Goal: Task Accomplishment & Management: Complete application form

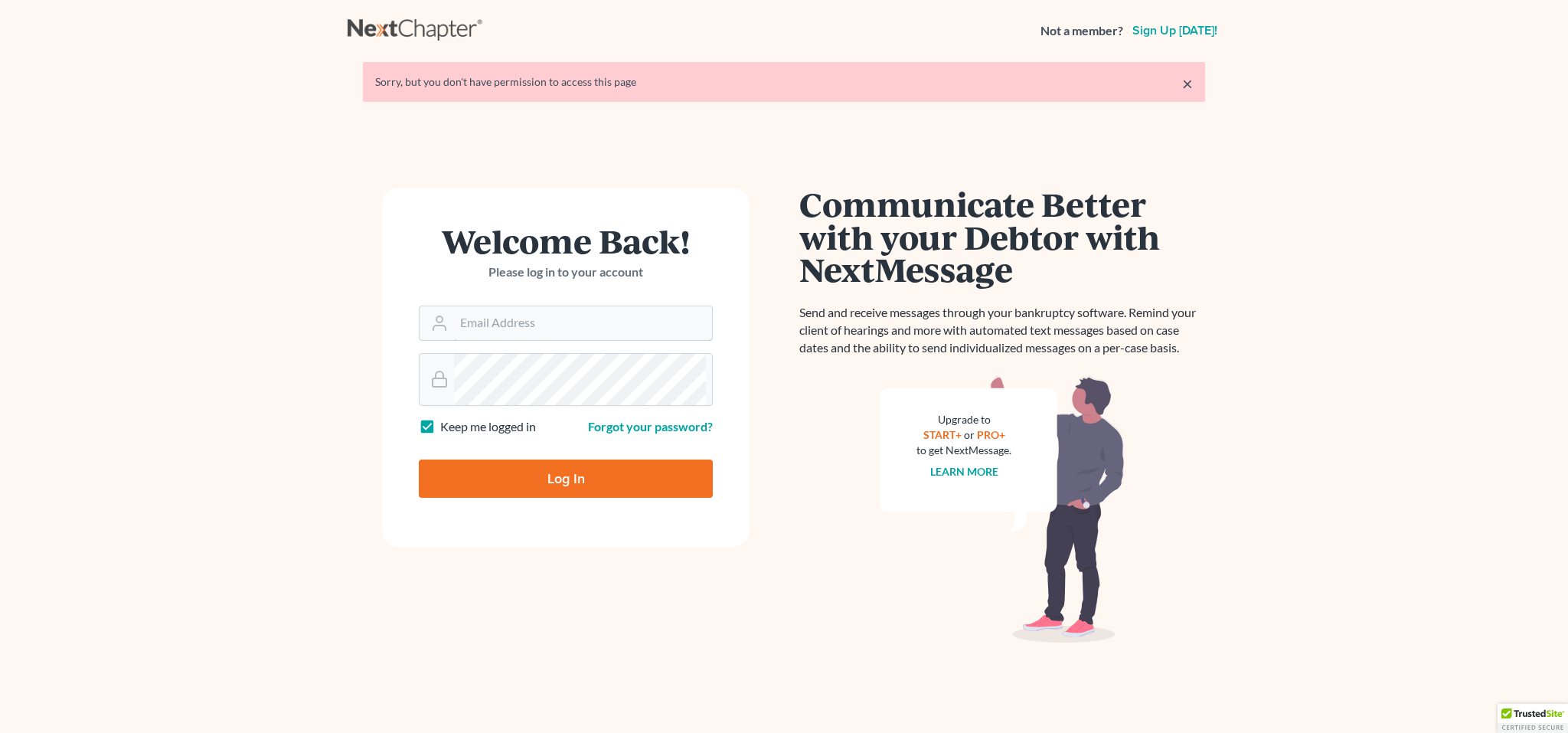
type input "[EMAIL_ADDRESS][DOMAIN_NAME]"
click at [1183, 92] on link "×" at bounding box center [1187, 83] width 11 height 18
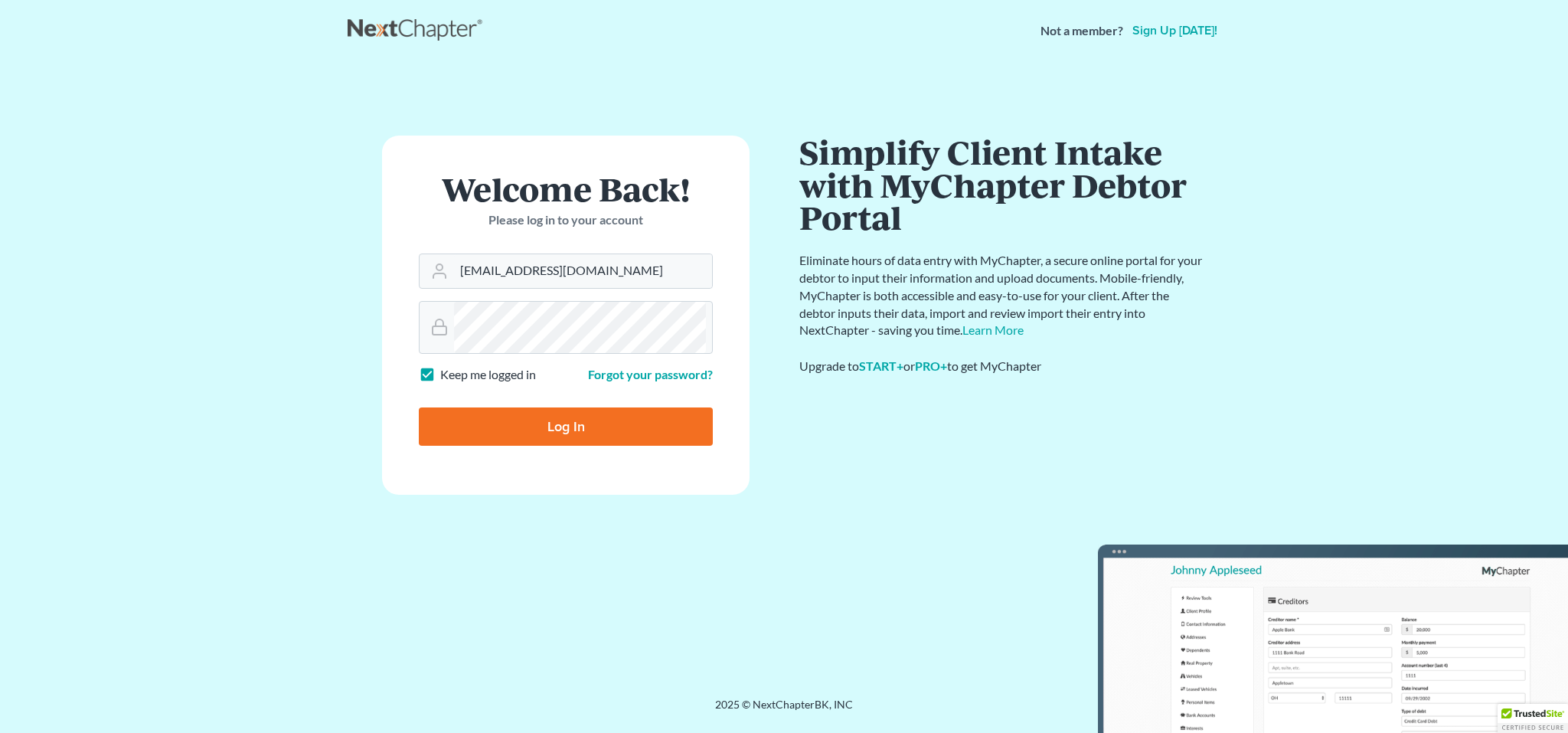
click at [579, 446] on input "Log In" at bounding box center [565, 426] width 294 height 38
type input "Thinking..."
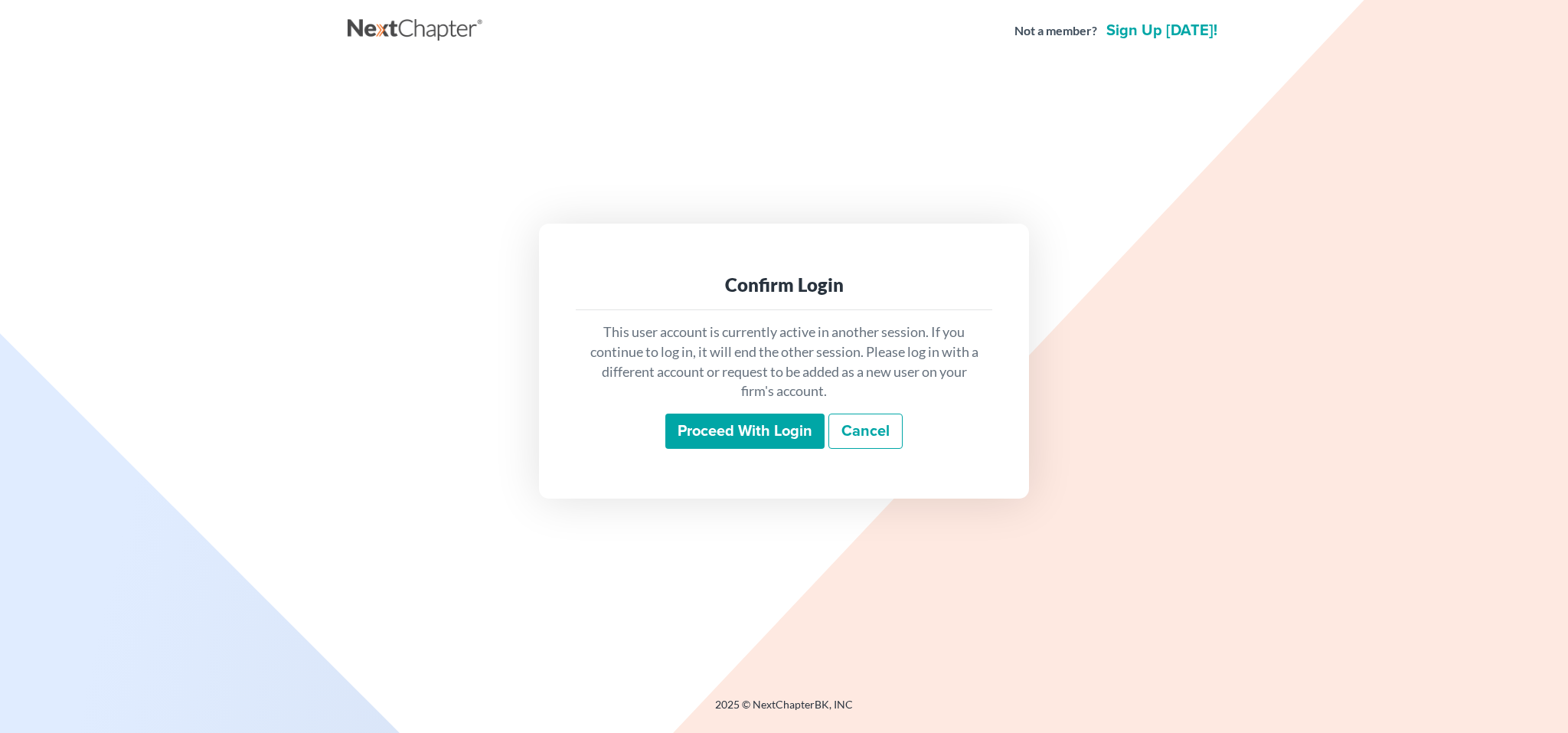
click at [770, 448] on input "Proceed with login" at bounding box center [745, 430] width 160 height 35
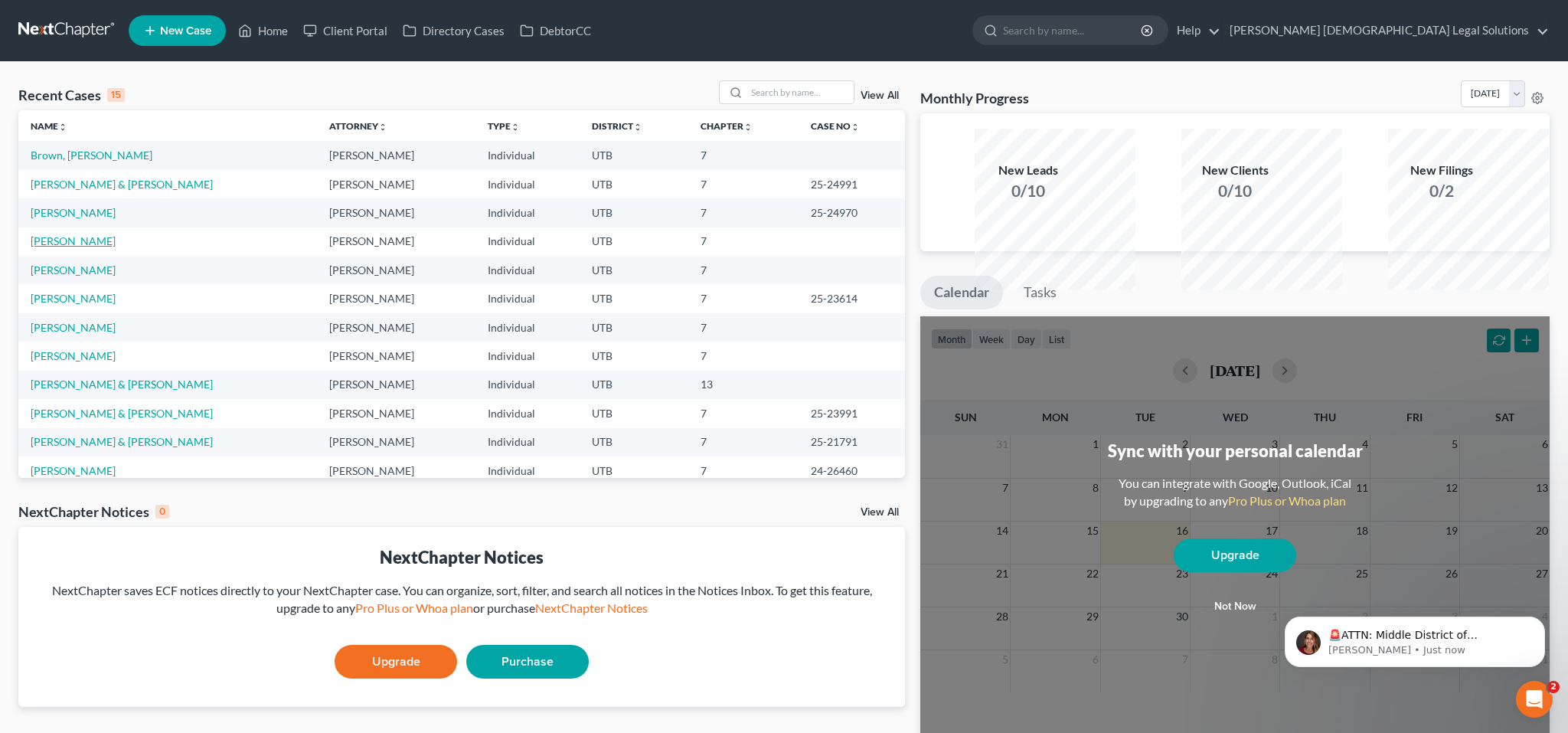
click at [115, 247] on link "Lawson, Brian" at bounding box center [73, 241] width 85 height 13
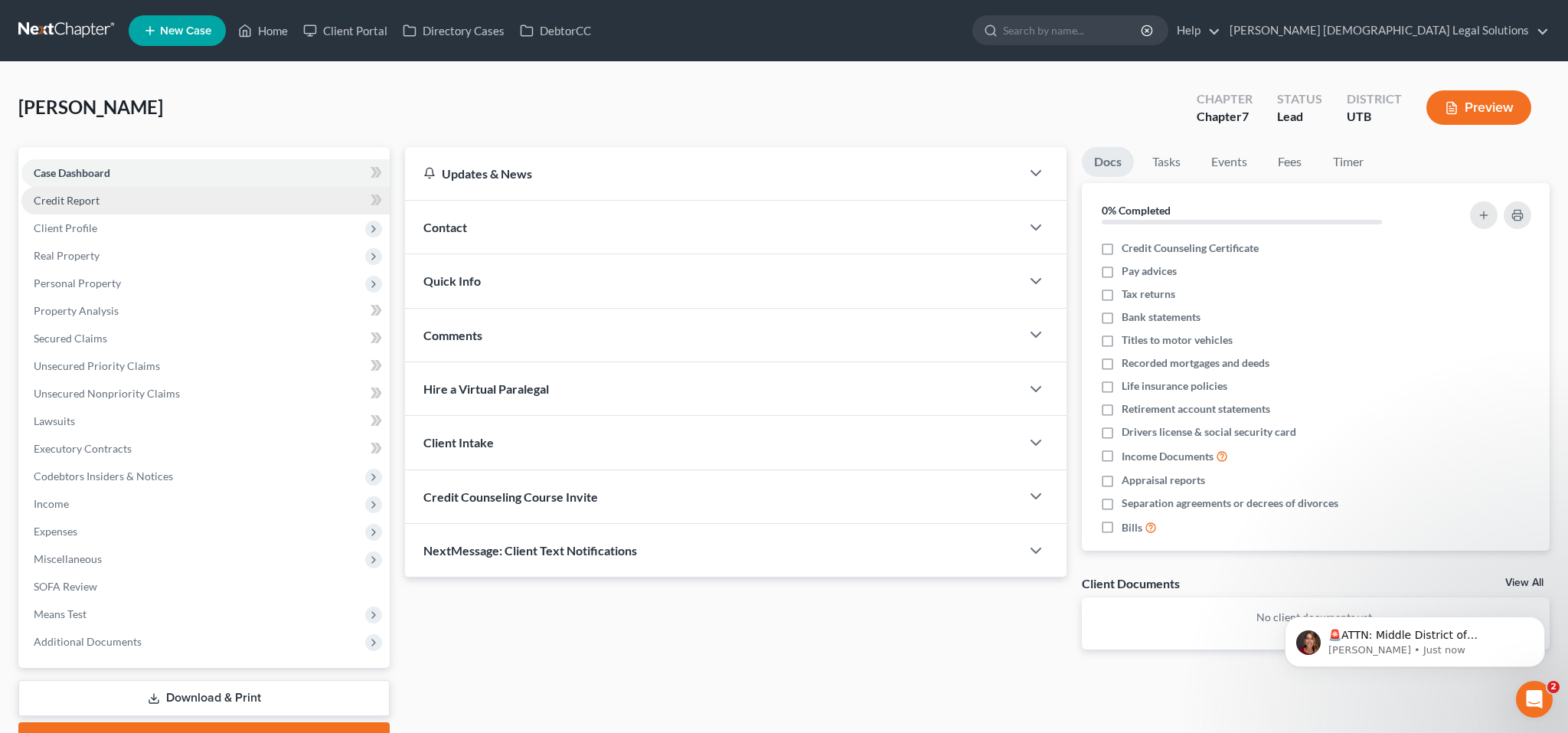
click at [100, 207] on span "Credit Report" at bounding box center [66, 200] width 65 height 13
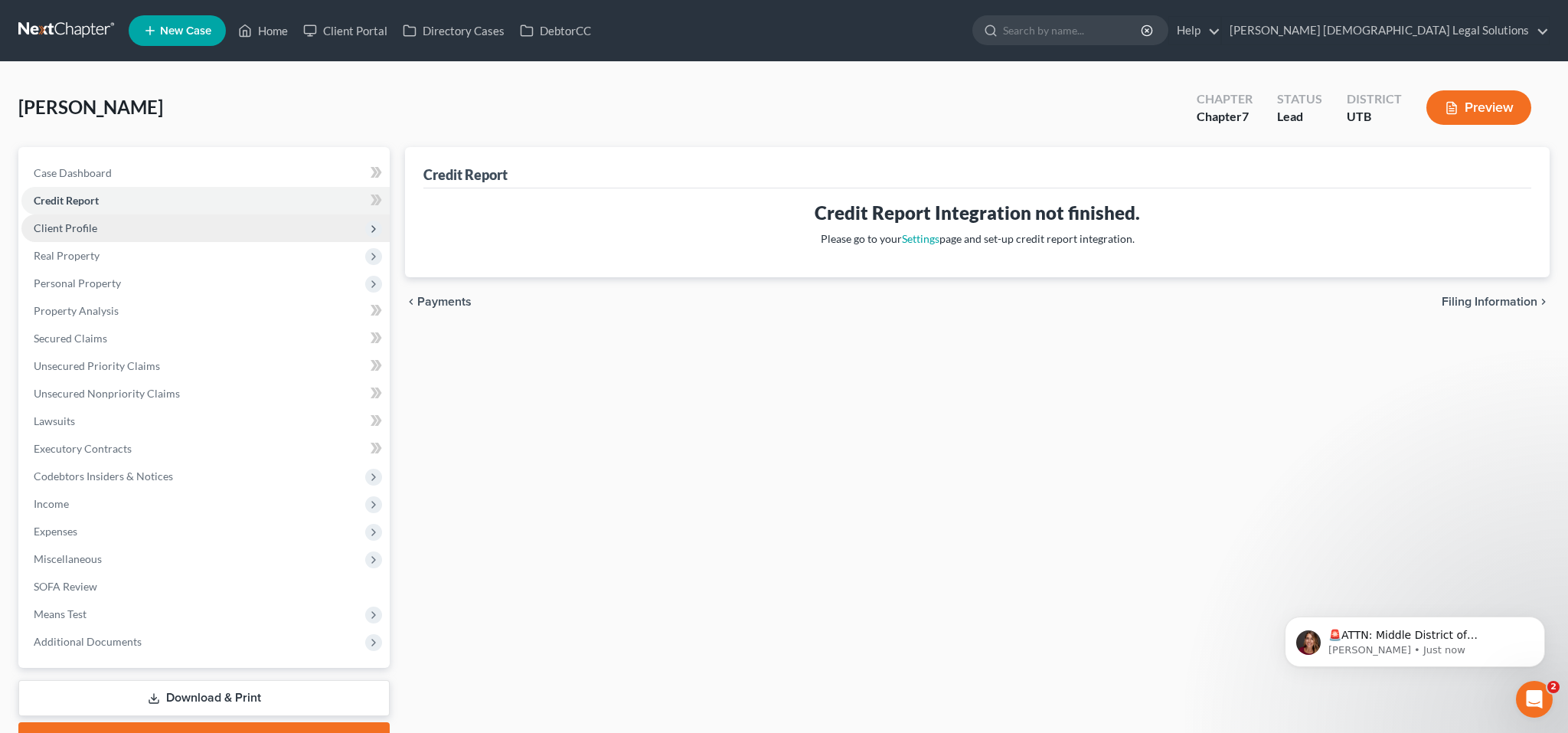
click at [97, 234] on span "Client Profile" at bounding box center [65, 227] width 64 height 13
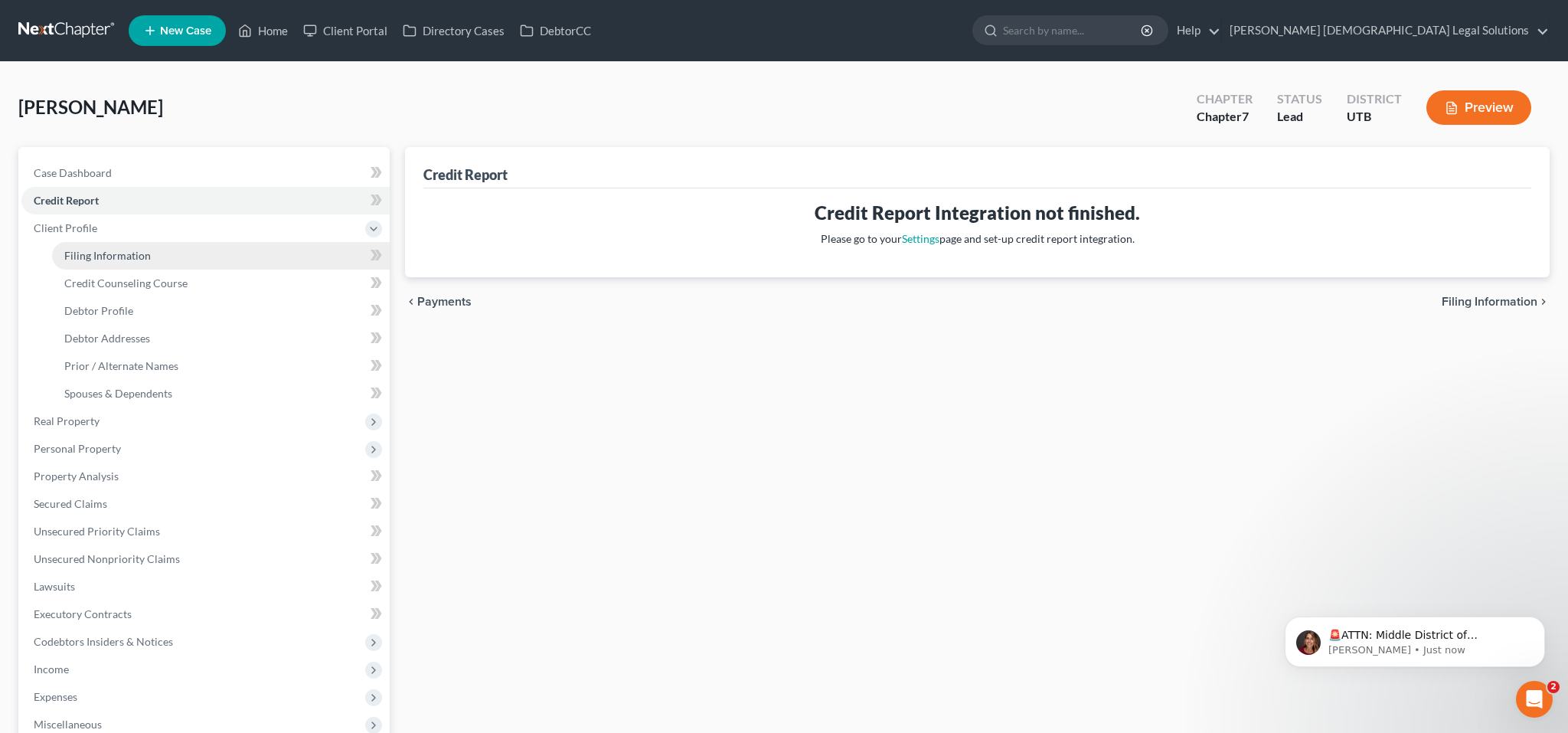
click at [137, 262] on span "Filing Information" at bounding box center [108, 255] width 87 height 13
select select "1"
select select "0"
select select "46"
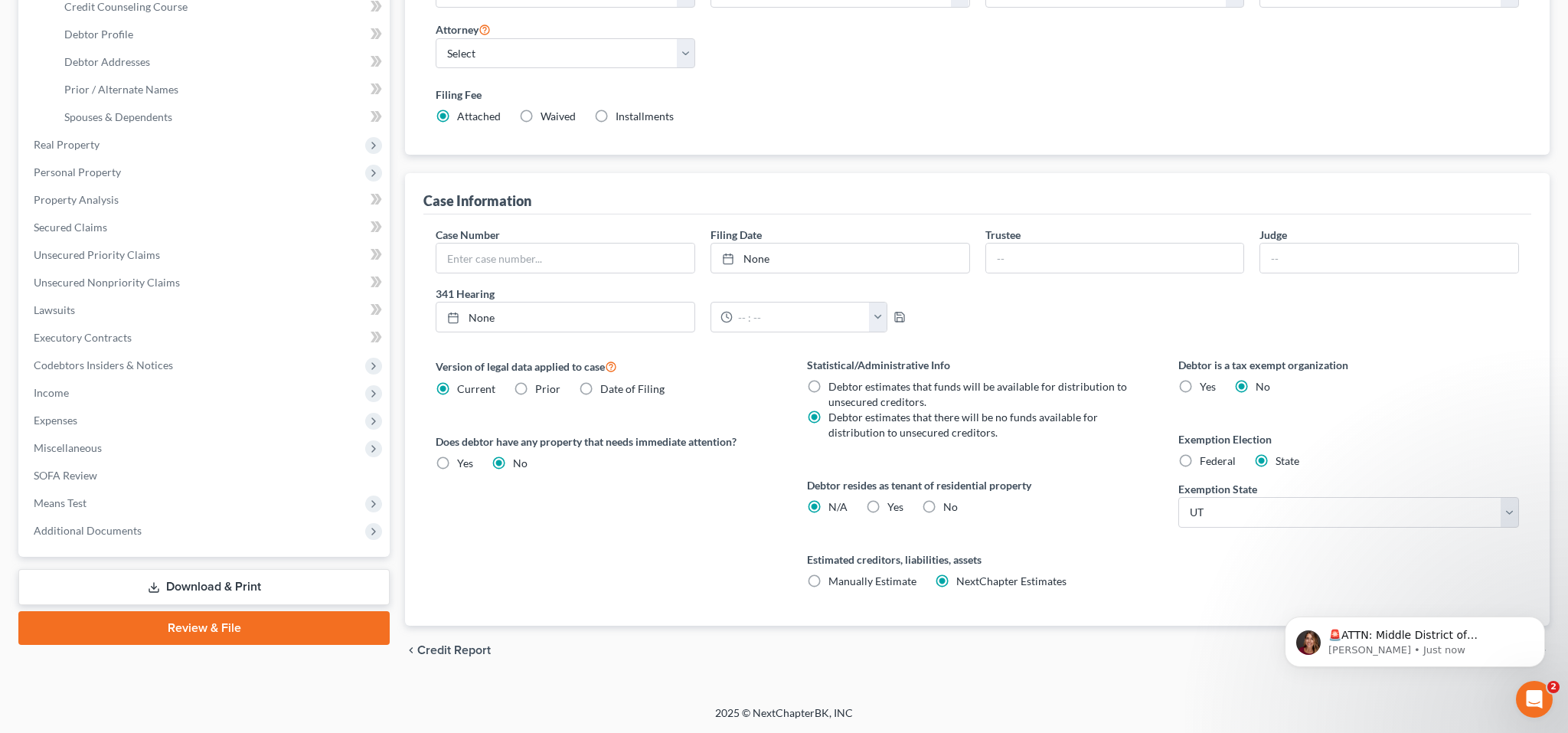
scroll to position [859, 0]
click at [1540, 623] on icon "Dismiss notification" at bounding box center [1541, 620] width 8 height 8
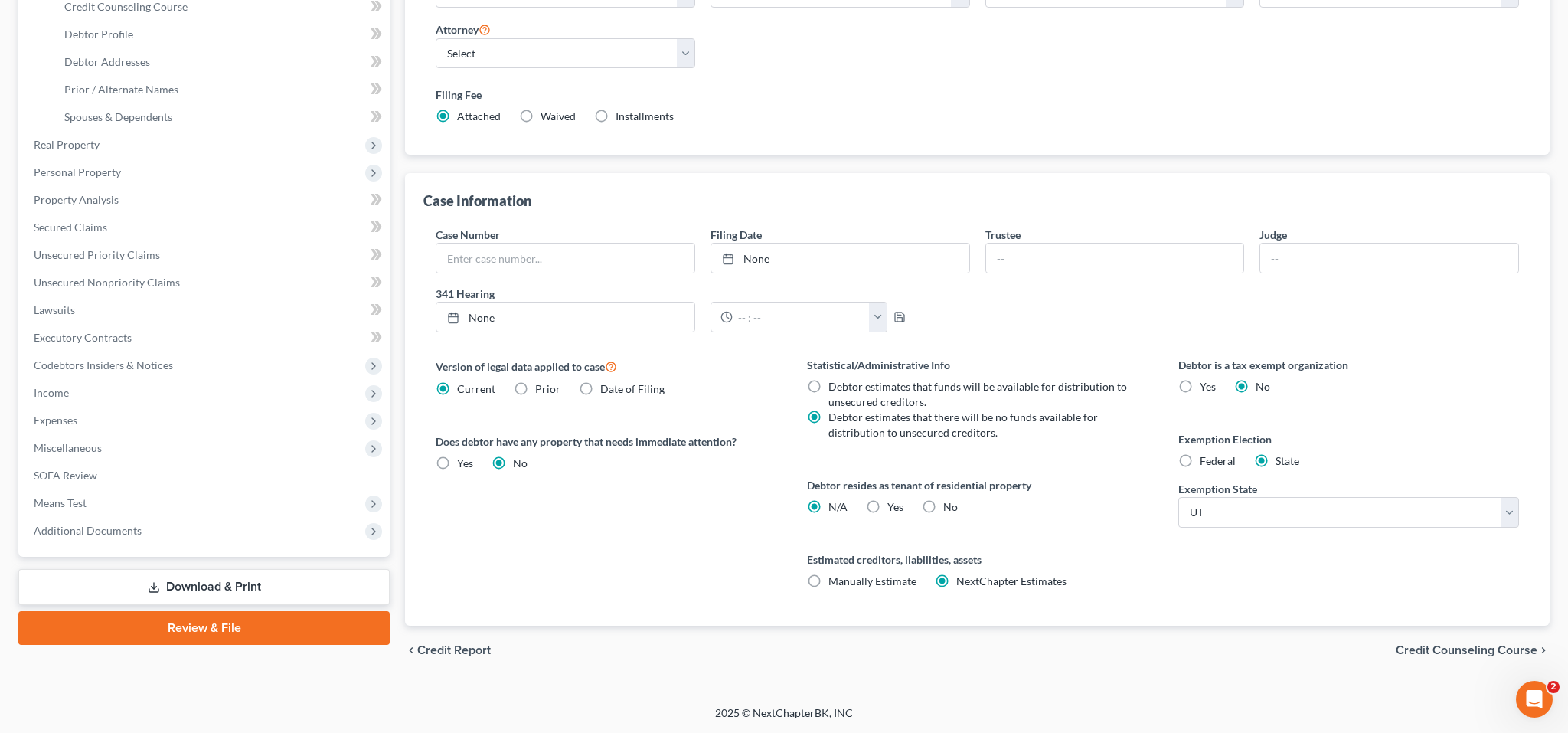
click at [1520, 644] on span "Credit Counseling Course" at bounding box center [1467, 650] width 142 height 12
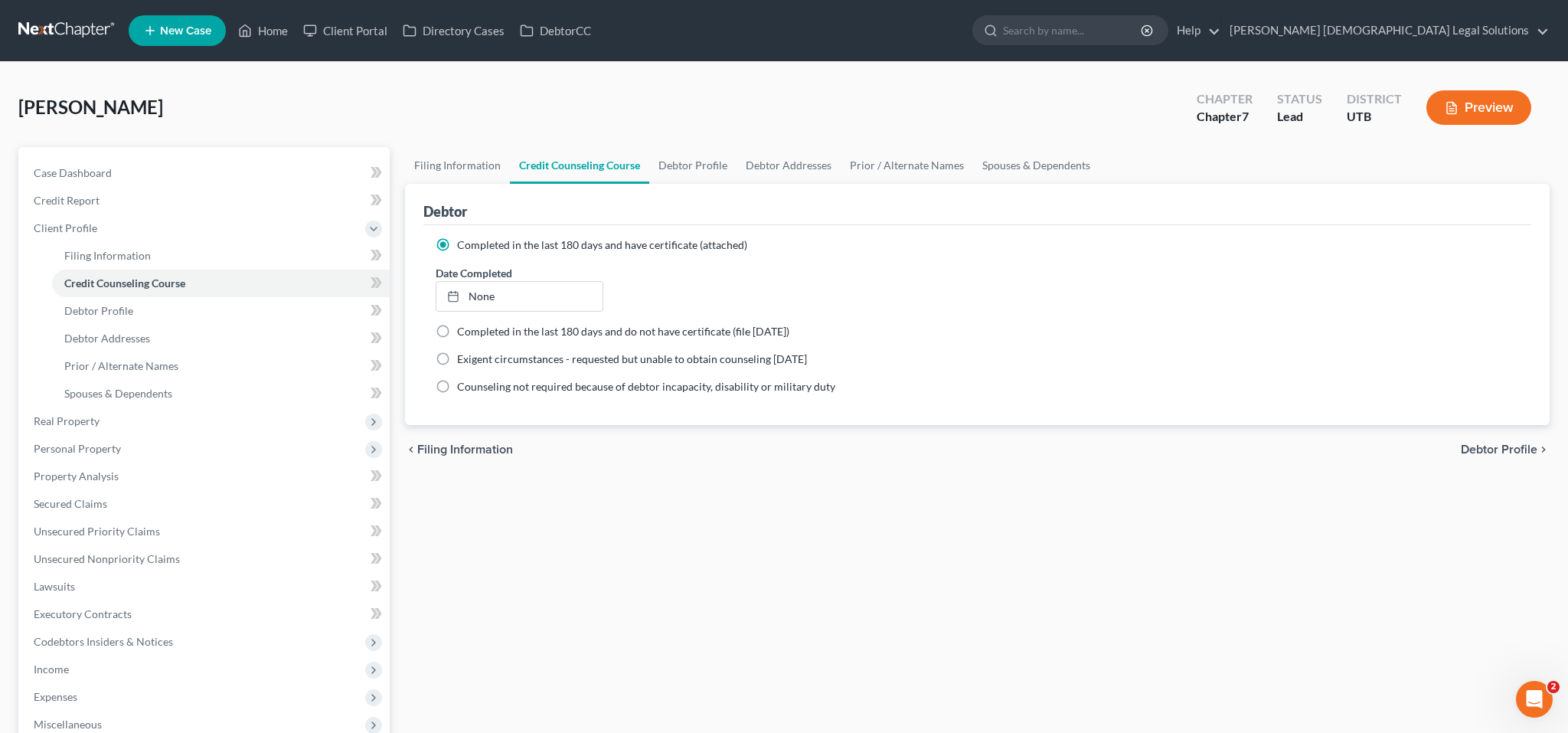
click at [1479, 456] on span "Debtor Profile" at bounding box center [1499, 449] width 77 height 12
select select "3"
select select "0"
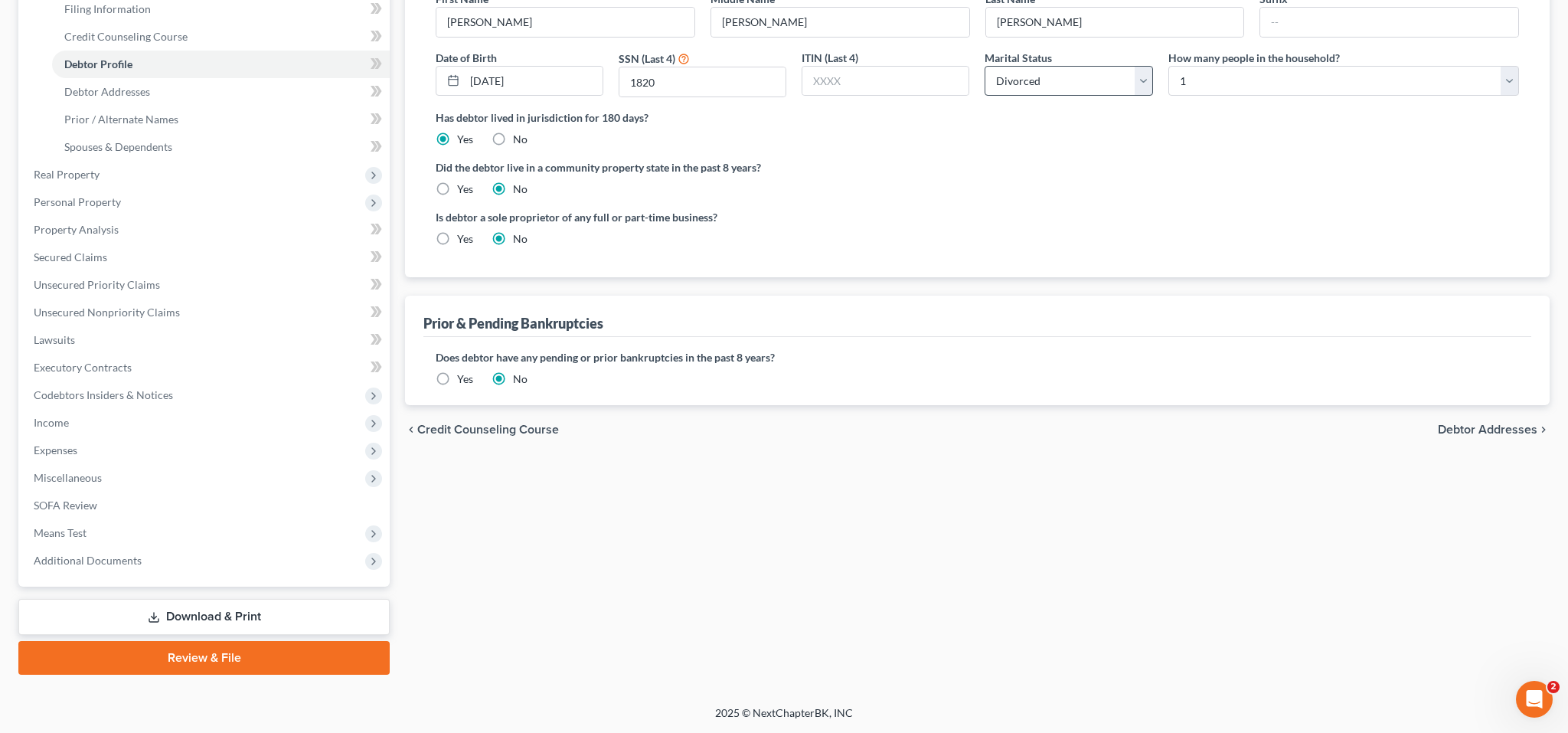
scroll to position [483, 0]
click at [1438, 435] on span "Debtor Addresses" at bounding box center [1488, 429] width 100 height 12
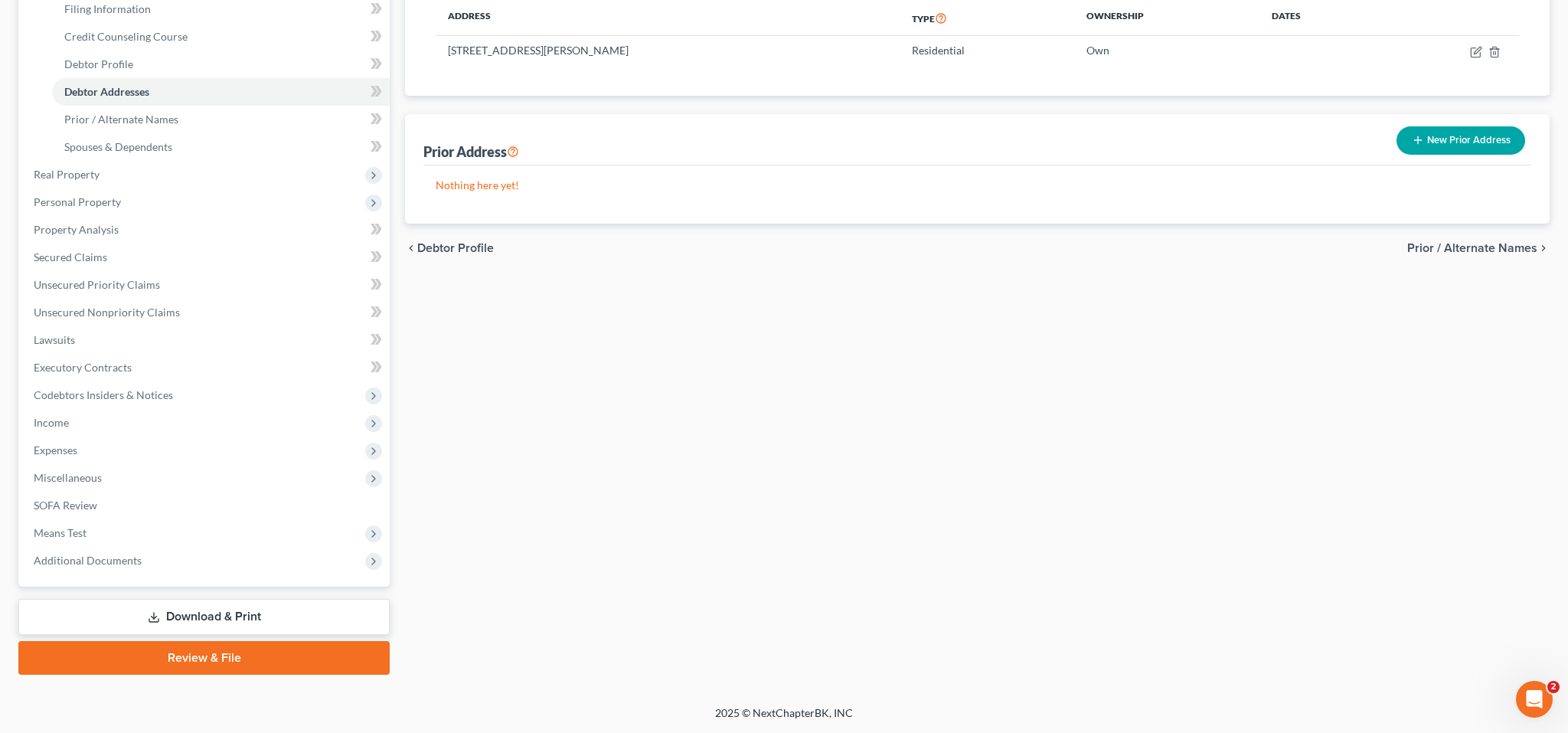
scroll to position [303, 0]
click at [1456, 254] on span "Prior / Alternate Names" at bounding box center [1472, 248] width 130 height 12
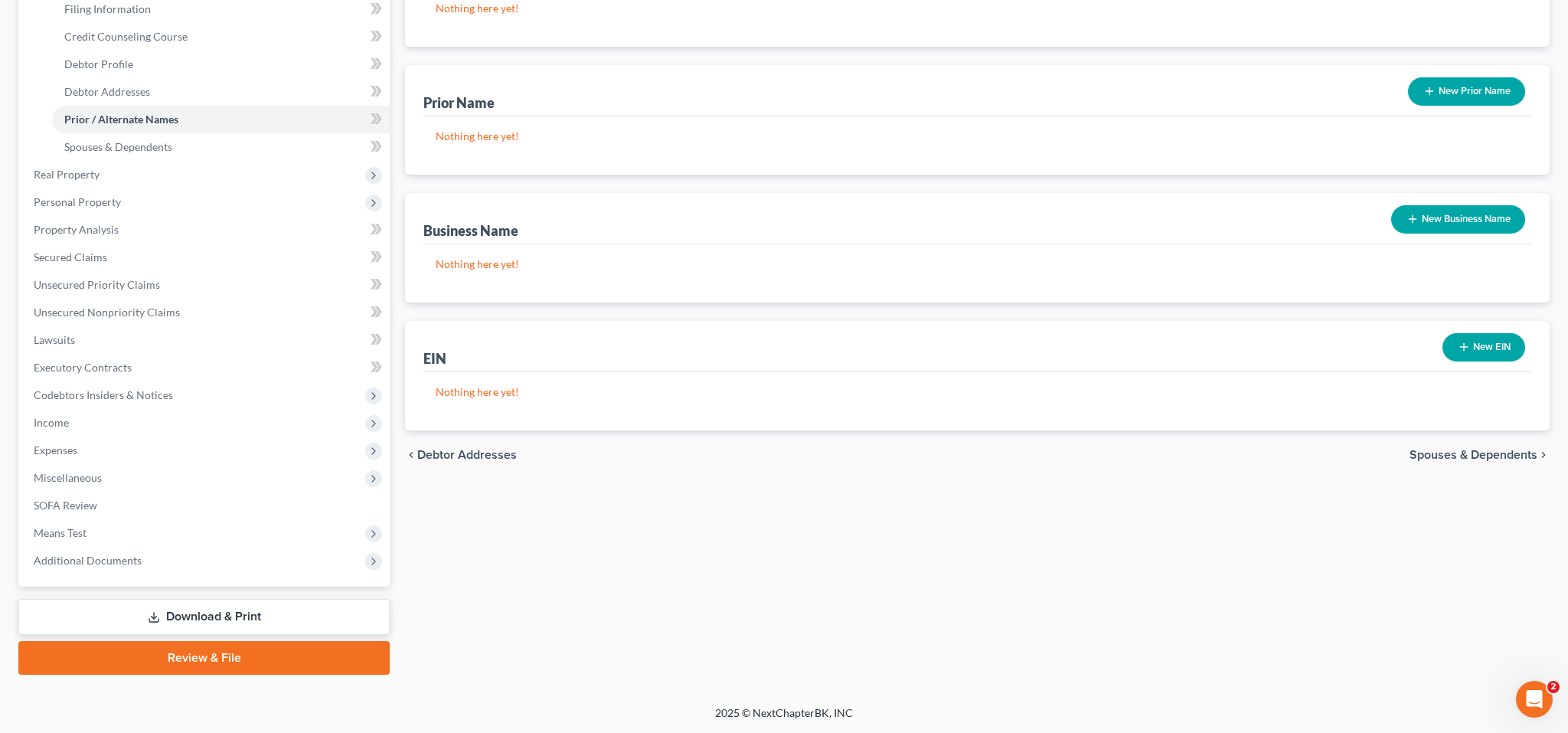
scroll to position [729, 0]
click at [1471, 448] on span "Spouses & Dependents" at bounding box center [1474, 454] width 128 height 12
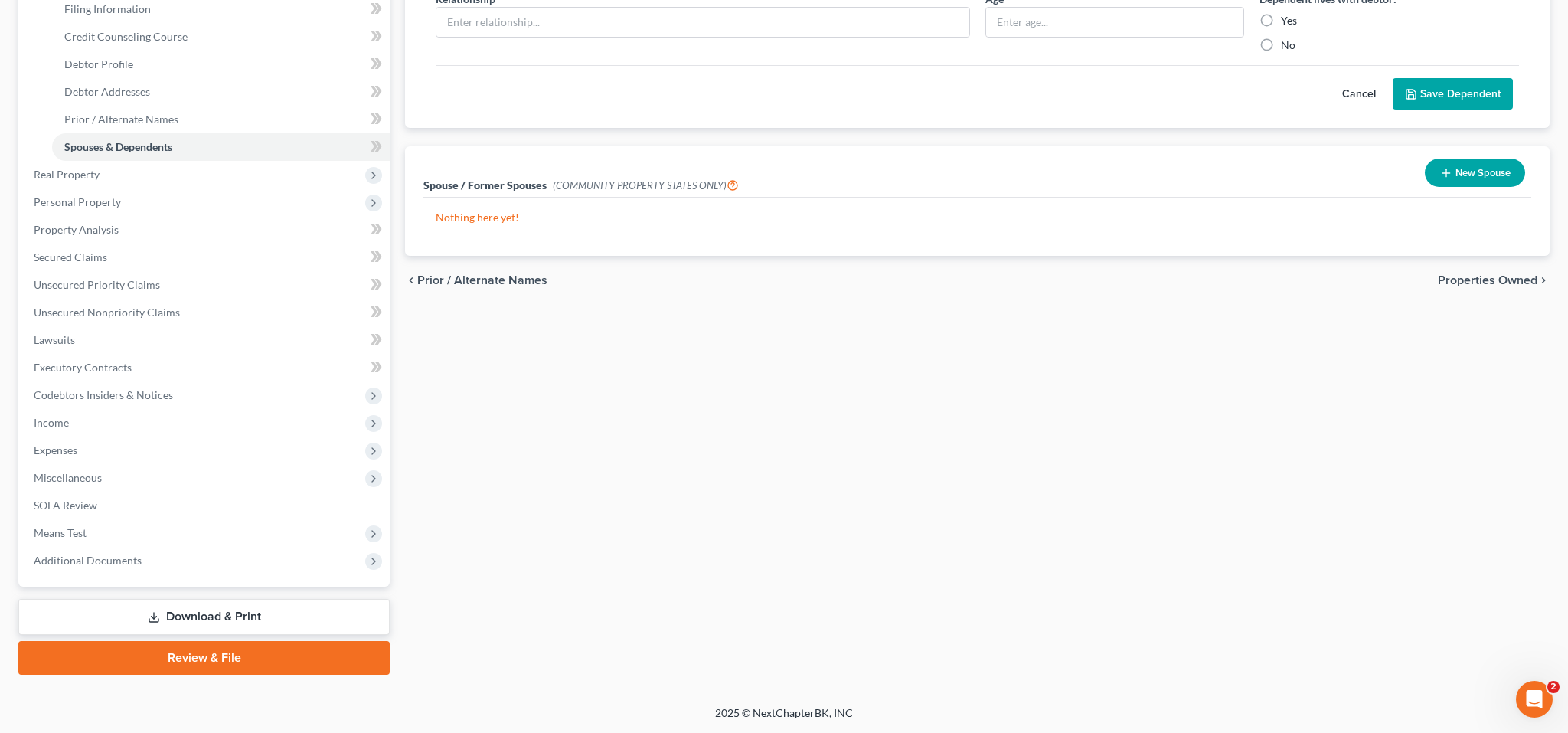
scroll to position [295, 0]
click at [1438, 286] on span "Properties Owned" at bounding box center [1488, 280] width 100 height 12
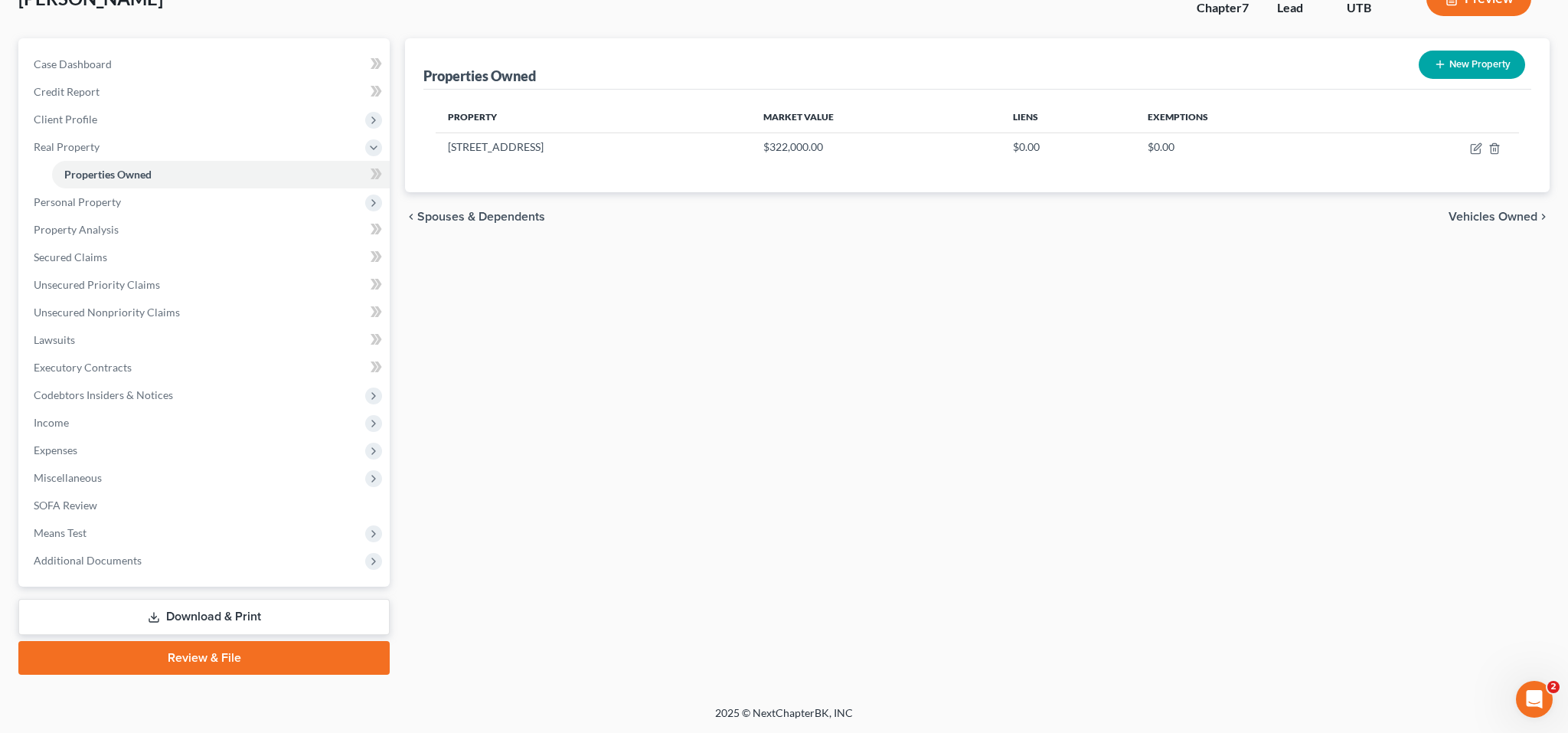
scroll to position [204, 0]
click at [121, 209] on span "Personal Property" at bounding box center [77, 202] width 88 height 13
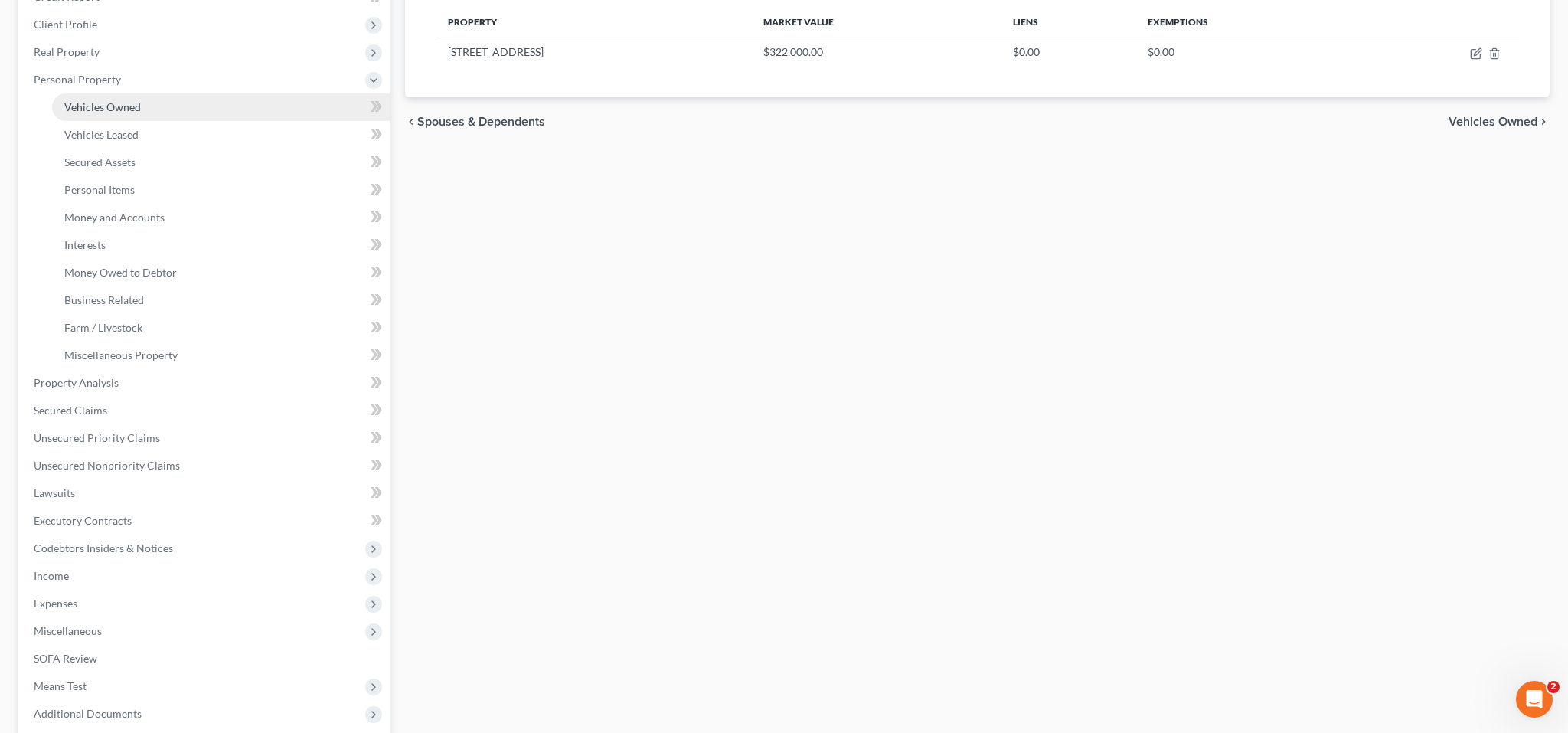
click at [141, 113] on span "Vehicles Owned" at bounding box center [103, 107] width 77 height 13
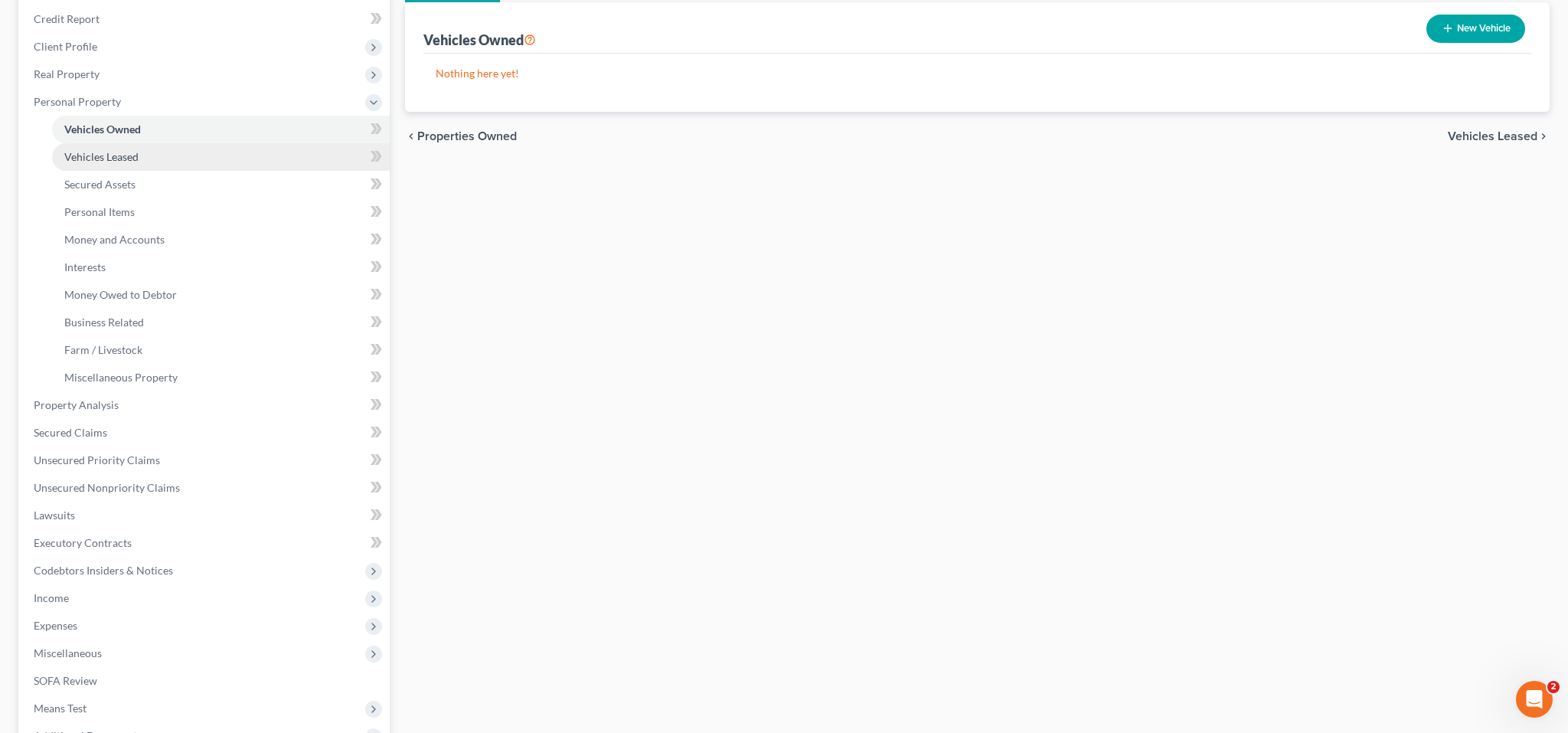
click at [196, 171] on link "Vehicles Leased" at bounding box center [221, 157] width 338 height 28
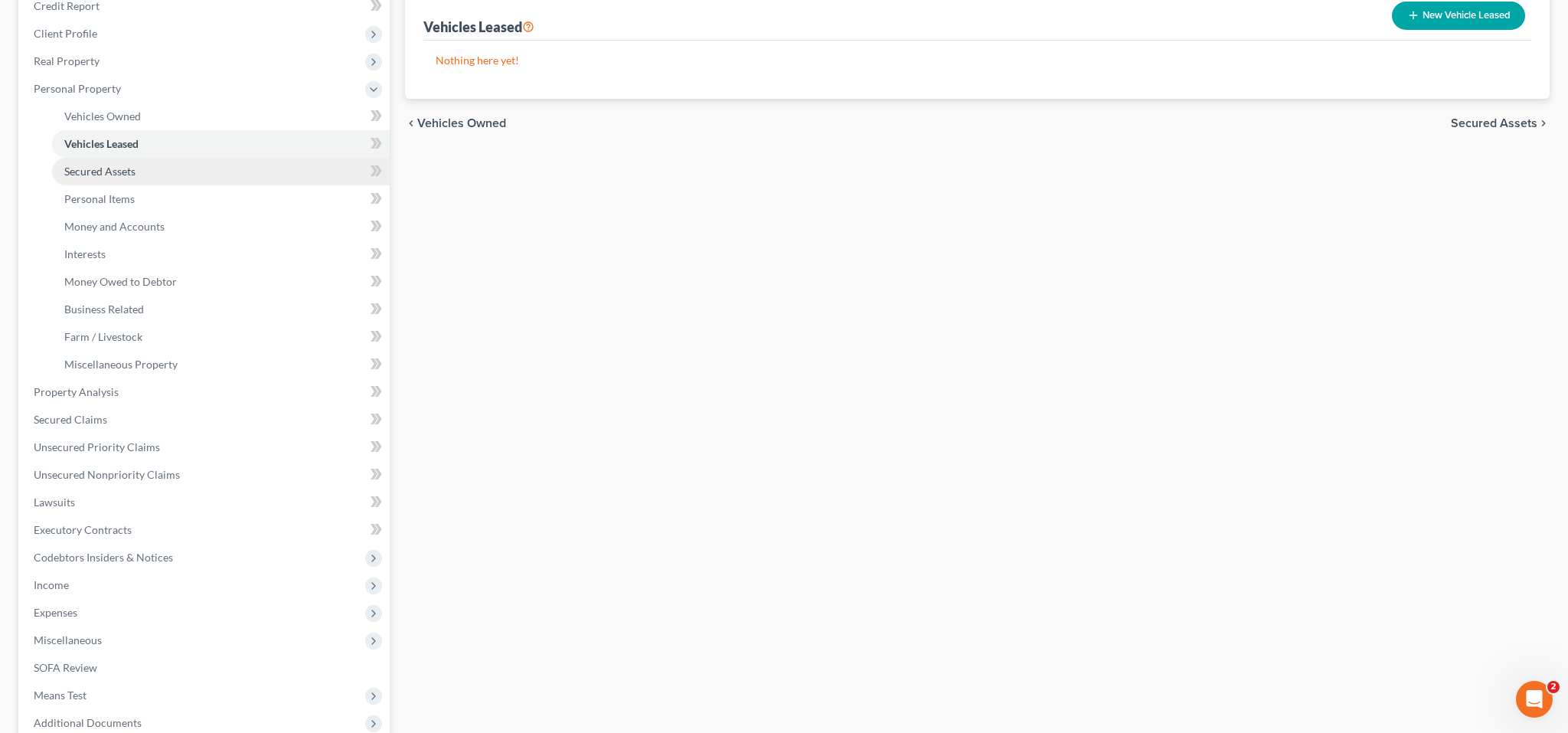
click at [136, 178] on span "Secured Assets" at bounding box center [100, 171] width 71 height 13
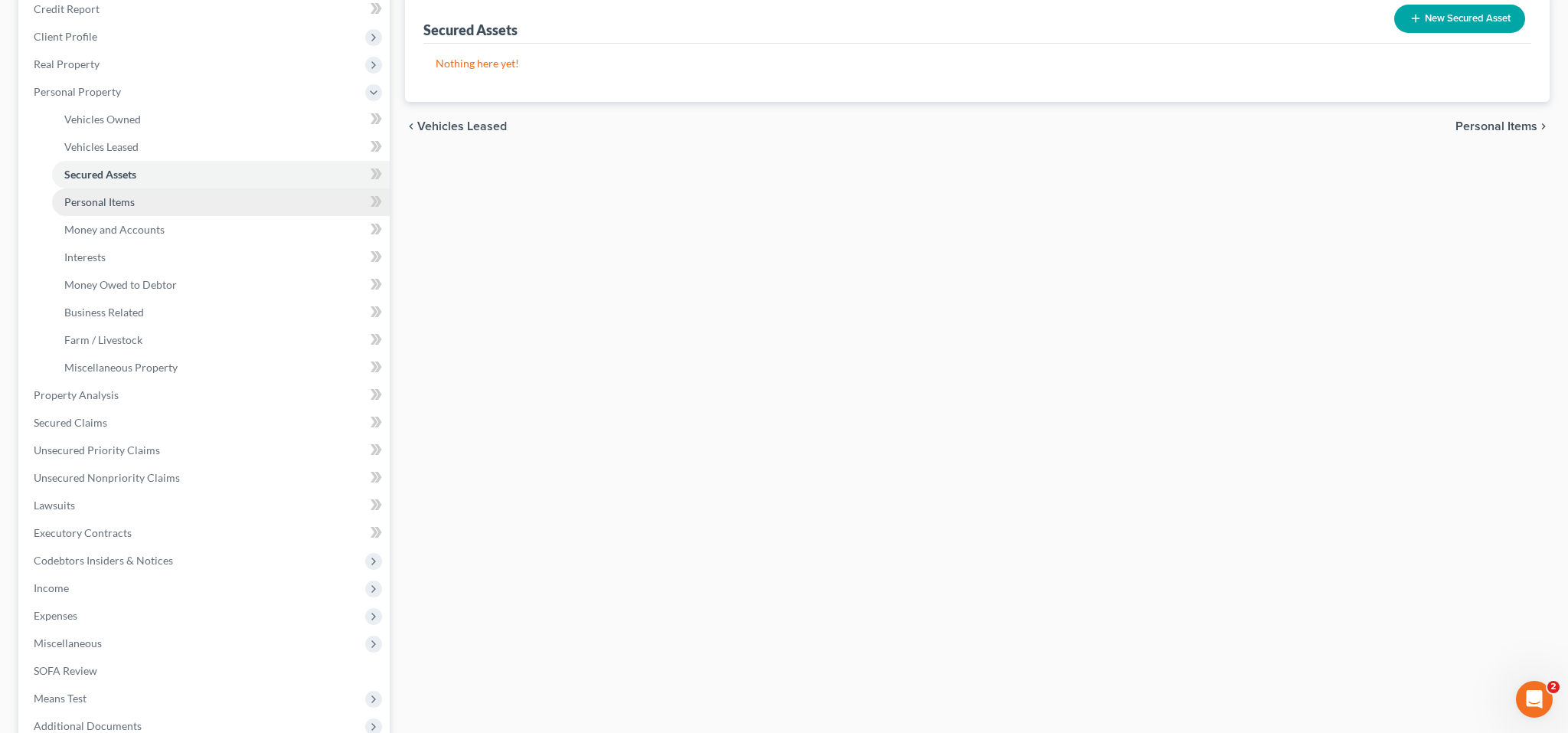
click at [135, 209] on span "Personal Items" at bounding box center [100, 202] width 70 height 13
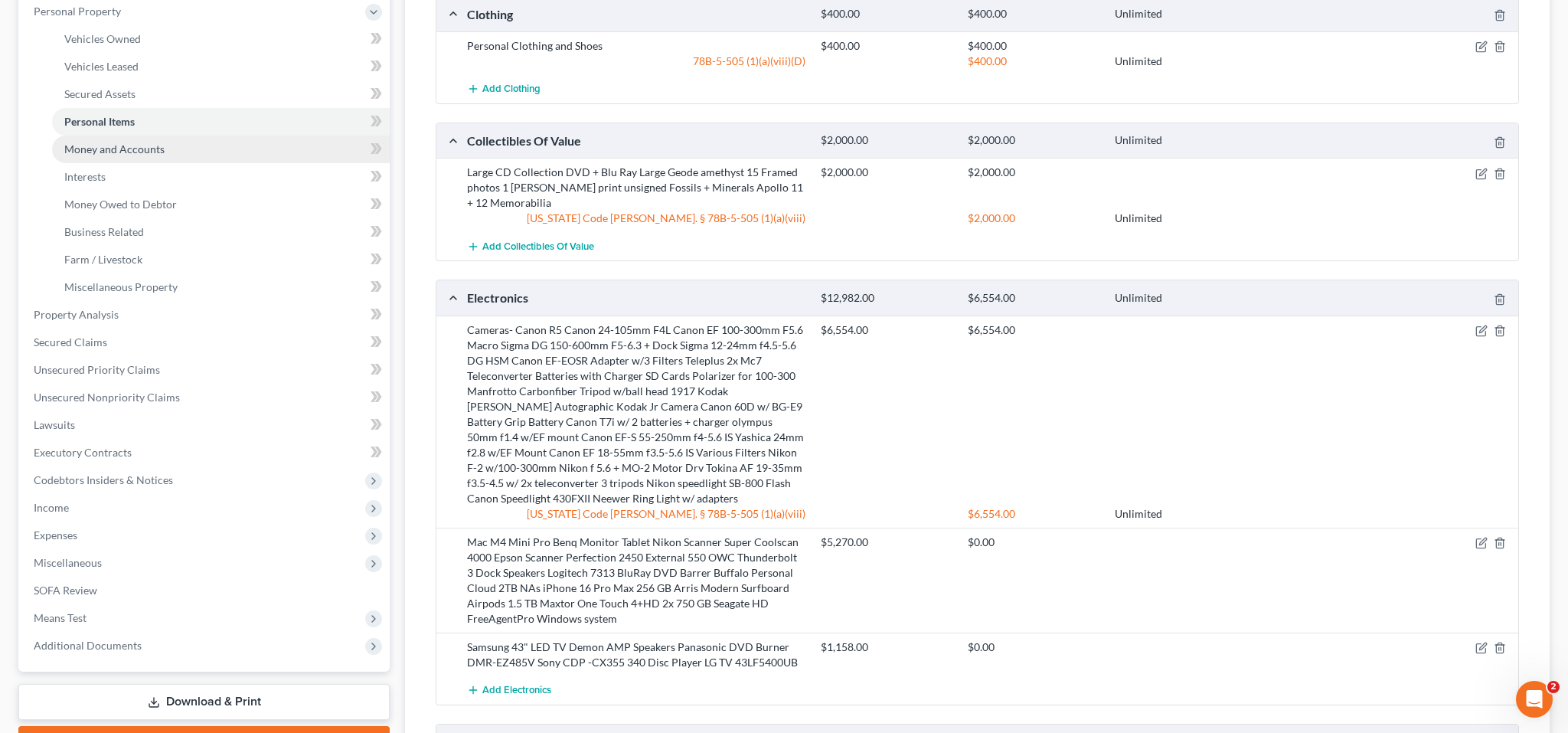
click at [164, 155] on span "Money and Accounts" at bounding box center [115, 149] width 101 height 13
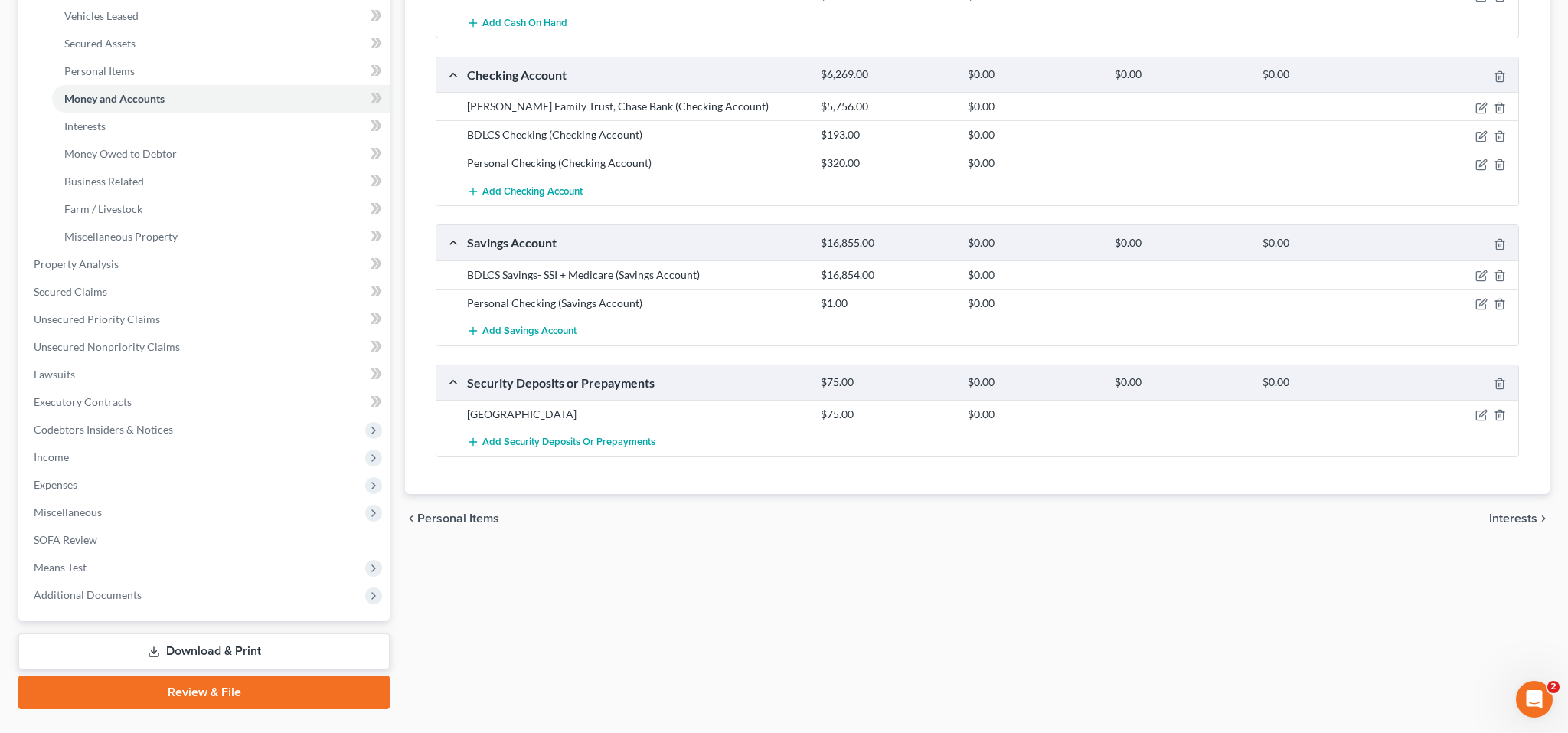
scroll to position [331, 0]
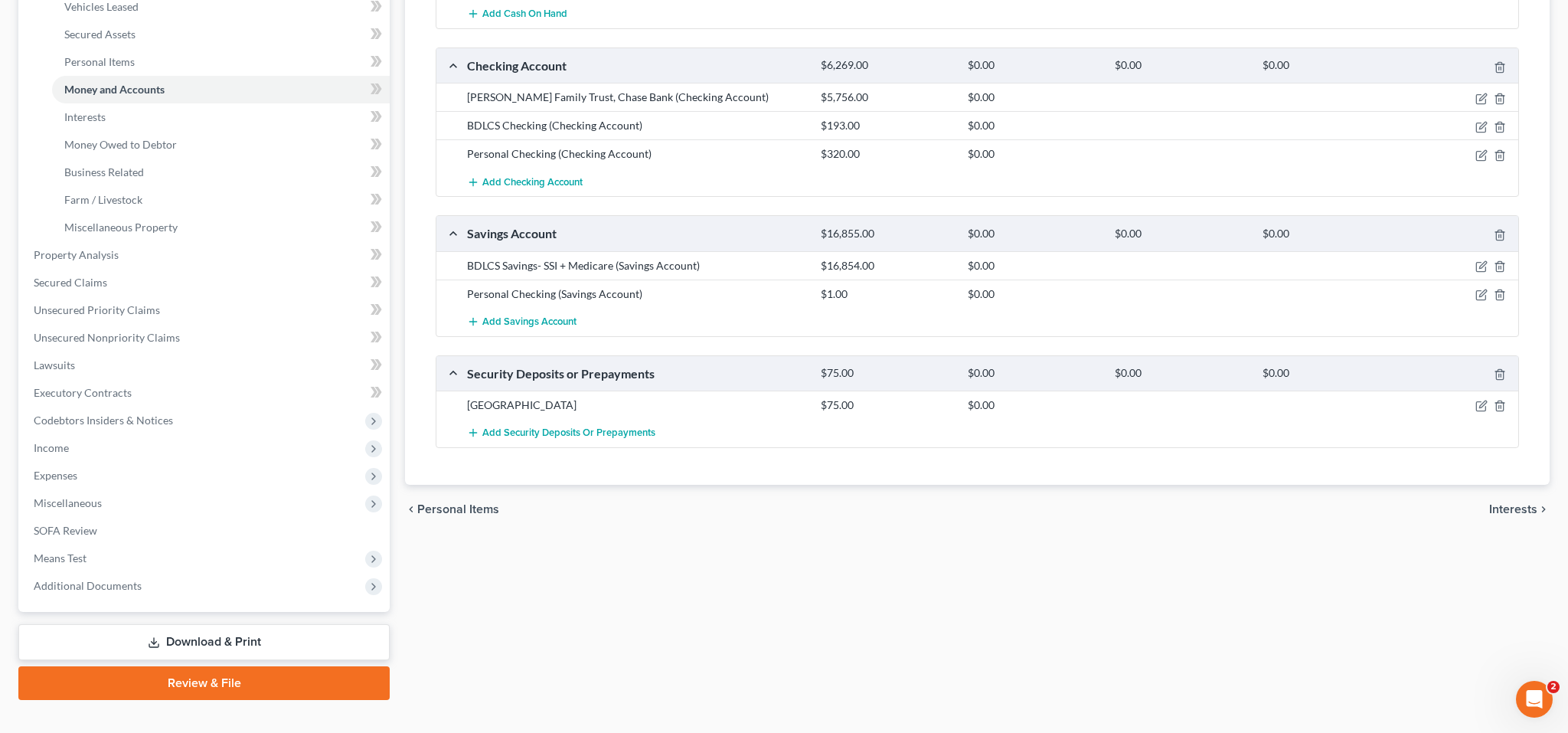
click at [739, 105] on div "Lawson Family Trust, Chase Bank (Checking Account)" at bounding box center [636, 97] width 354 height 16
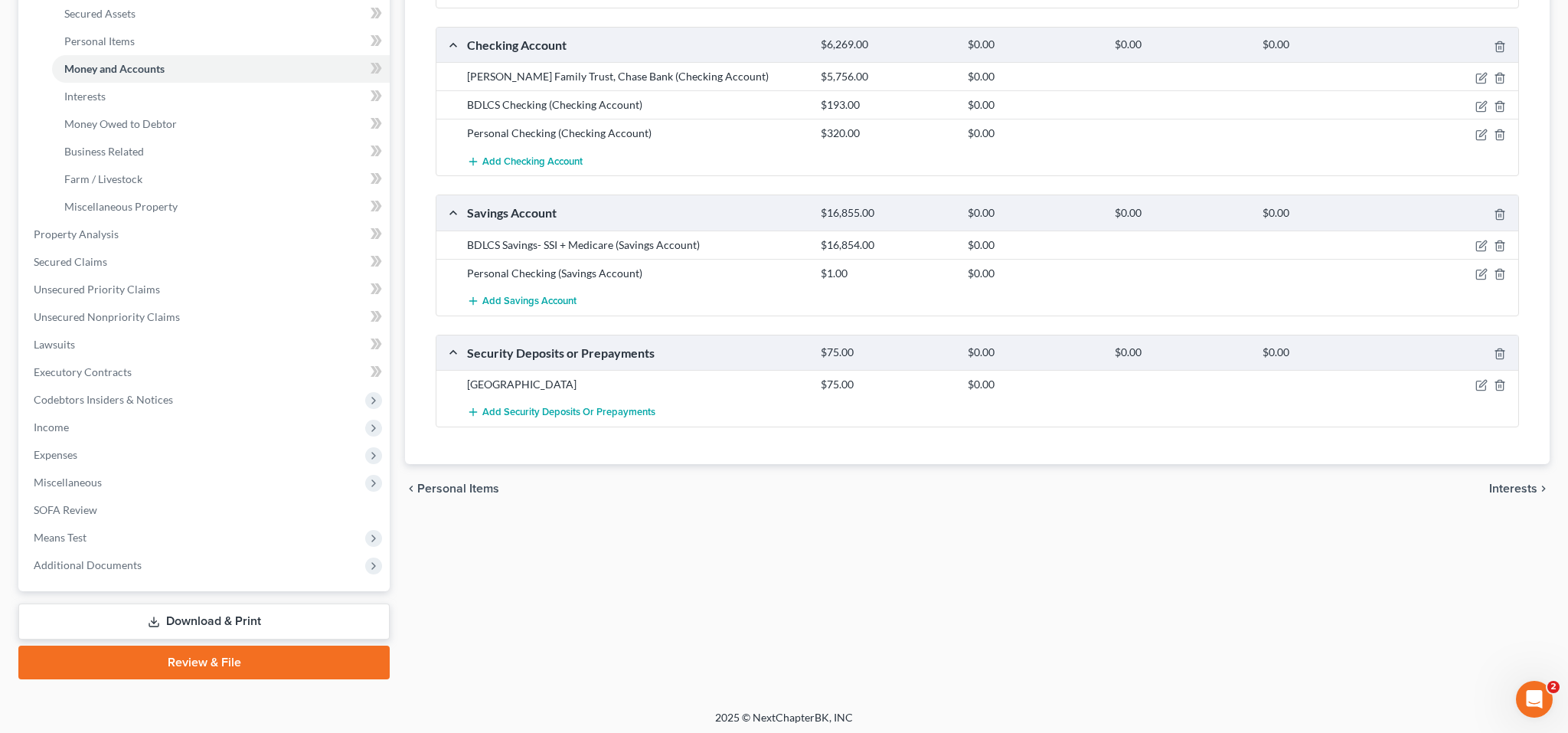
scroll to position [352, 0]
click at [1476, 84] on icon "button" at bounding box center [1481, 78] width 12 height 12
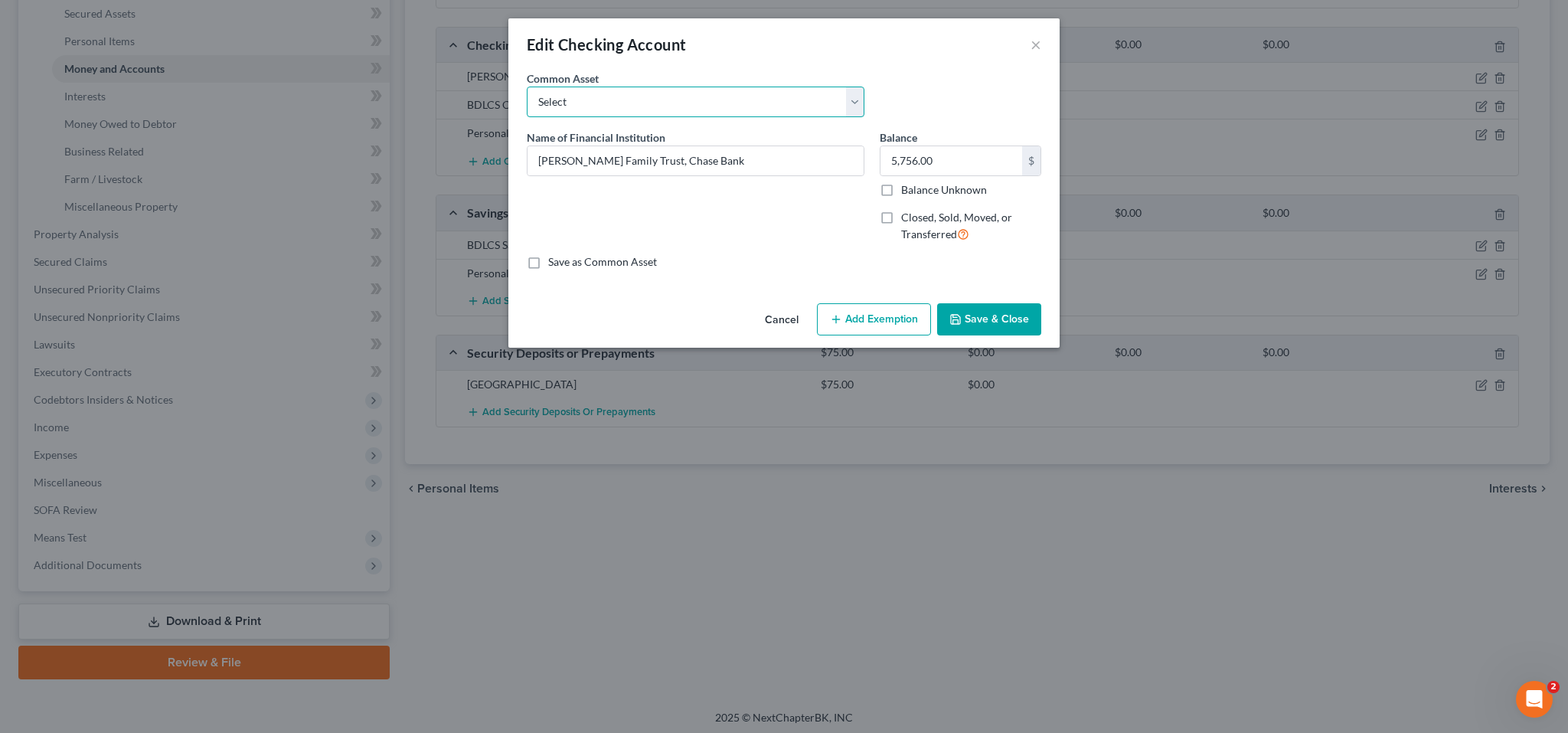
click at [864, 117] on select "Select Apple Cash Venmo America First Credit Union Chase Golden West Credit Uni…" at bounding box center [696, 101] width 338 height 30
click at [527, 117] on select "Select Apple Cash Venmo America First Credit Union Chase Golden West Credit Uni…" at bounding box center [696, 101] width 338 height 30
click at [864, 117] on select "Select Apple Cash Venmo America First Credit Union Chase Golden West Credit Uni…" at bounding box center [696, 101] width 338 height 30
select select "3"
click at [527, 117] on select "Select Apple Cash Venmo America First Credit Union Chase Golden West Credit Uni…" at bounding box center [696, 101] width 338 height 30
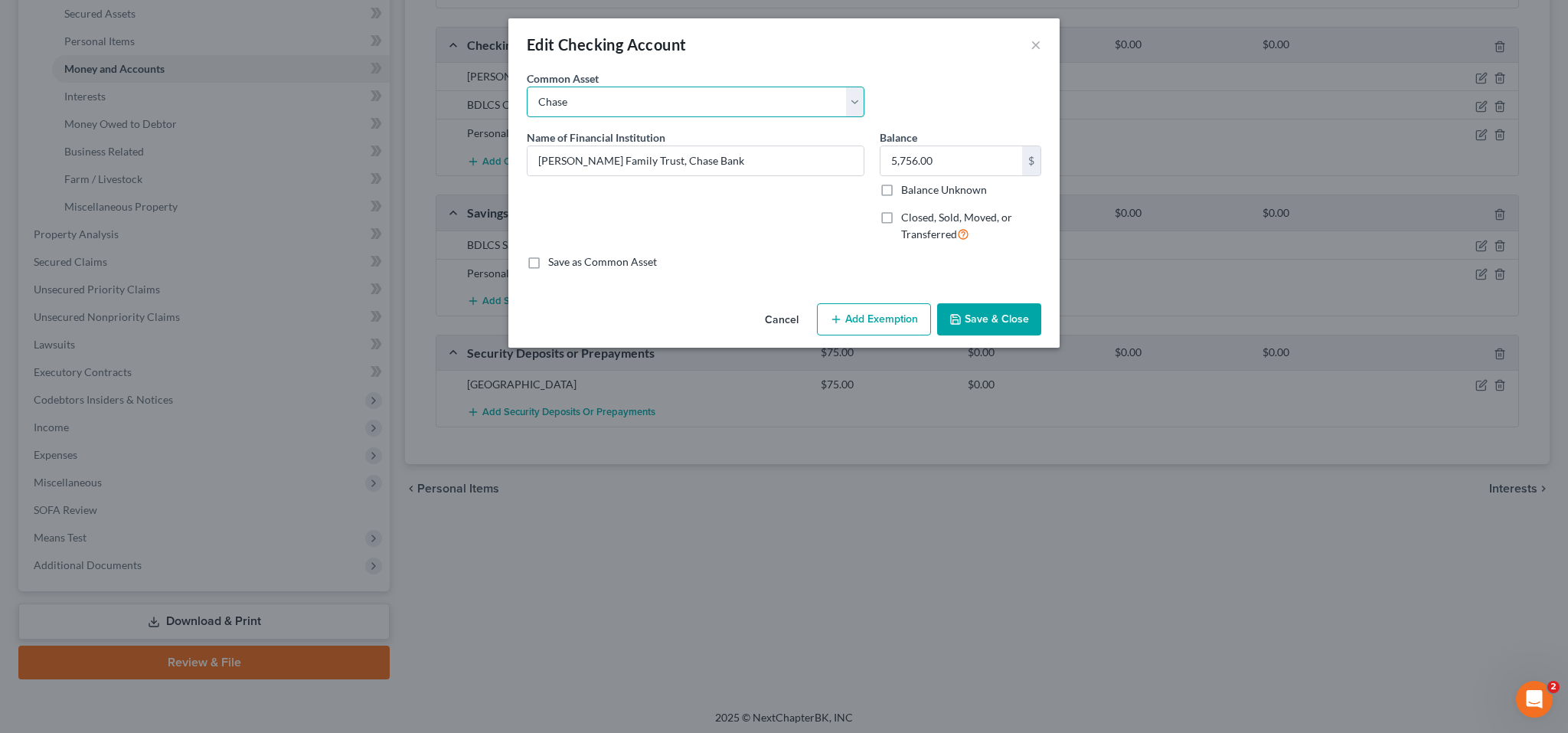
type input "Chase"
type input "179.00"
click at [864, 117] on select "Select Apple Cash Venmo America First Credit Union Chase Golden West Credit Uni…" at bounding box center [696, 101] width 338 height 30
select select
click at [527, 117] on select "Select Apple Cash Venmo America First Credit Union Chase Golden West Credit Uni…" at bounding box center [696, 101] width 338 height 30
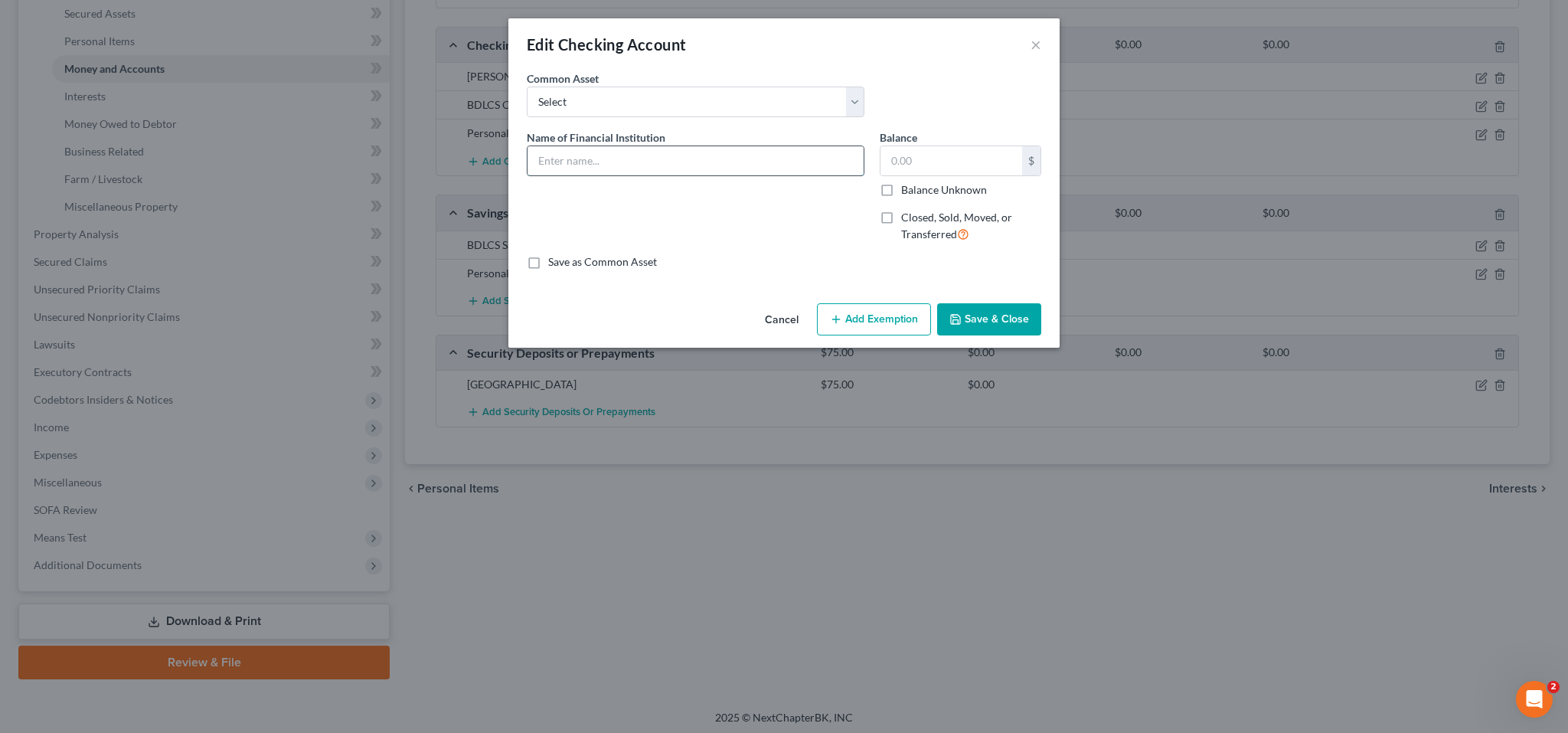
click at [570, 175] on input "text" at bounding box center [696, 161] width 336 height 29
click at [832, 255] on div "Name of Financial Institution *" at bounding box center [695, 191] width 353 height 125
click at [807, 335] on button "Cancel" at bounding box center [782, 319] width 58 height 30
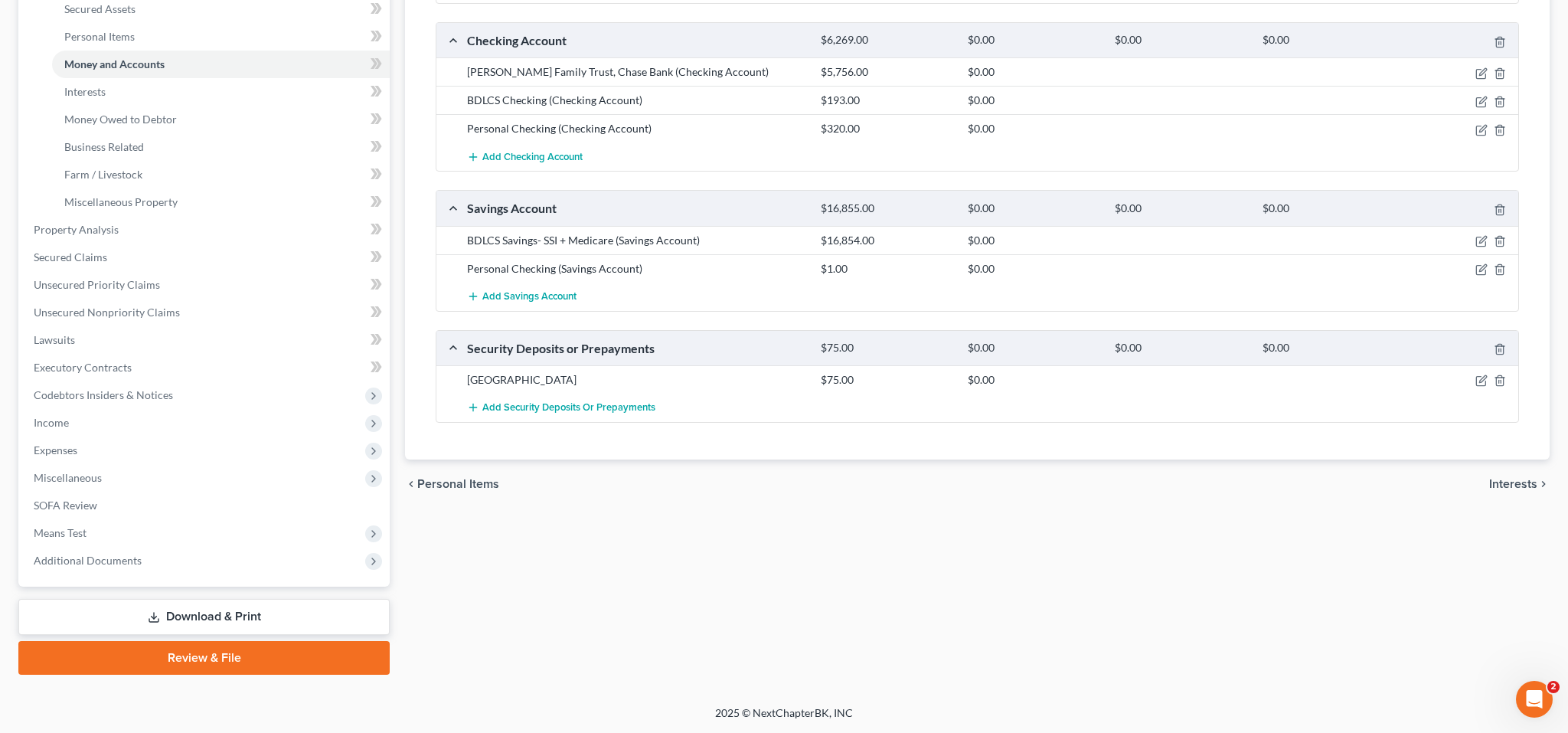
scroll to position [396, 0]
click at [145, 106] on link "Interests" at bounding box center [221, 92] width 338 height 28
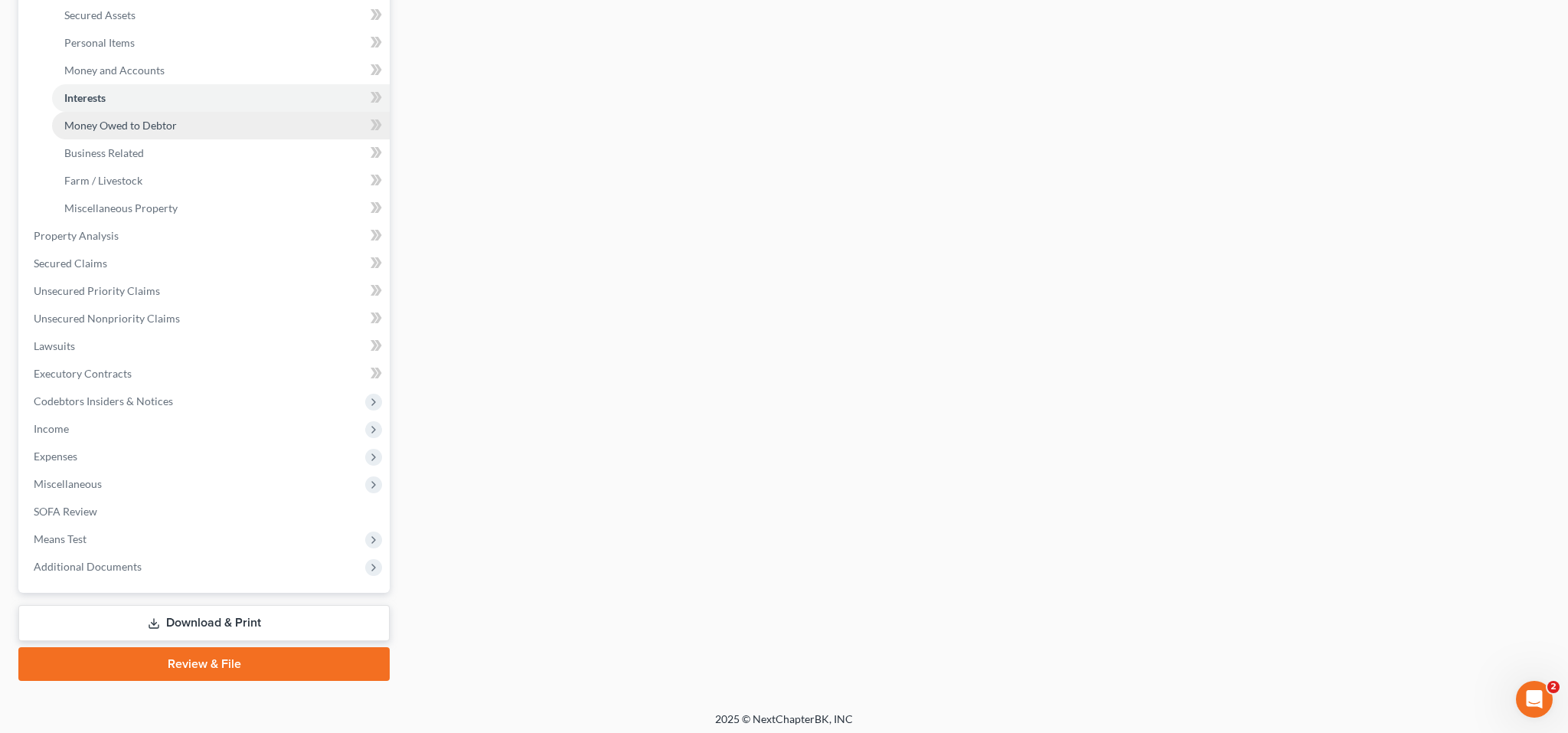
click at [177, 132] on span "Money Owed to Debtor" at bounding box center [121, 125] width 113 height 13
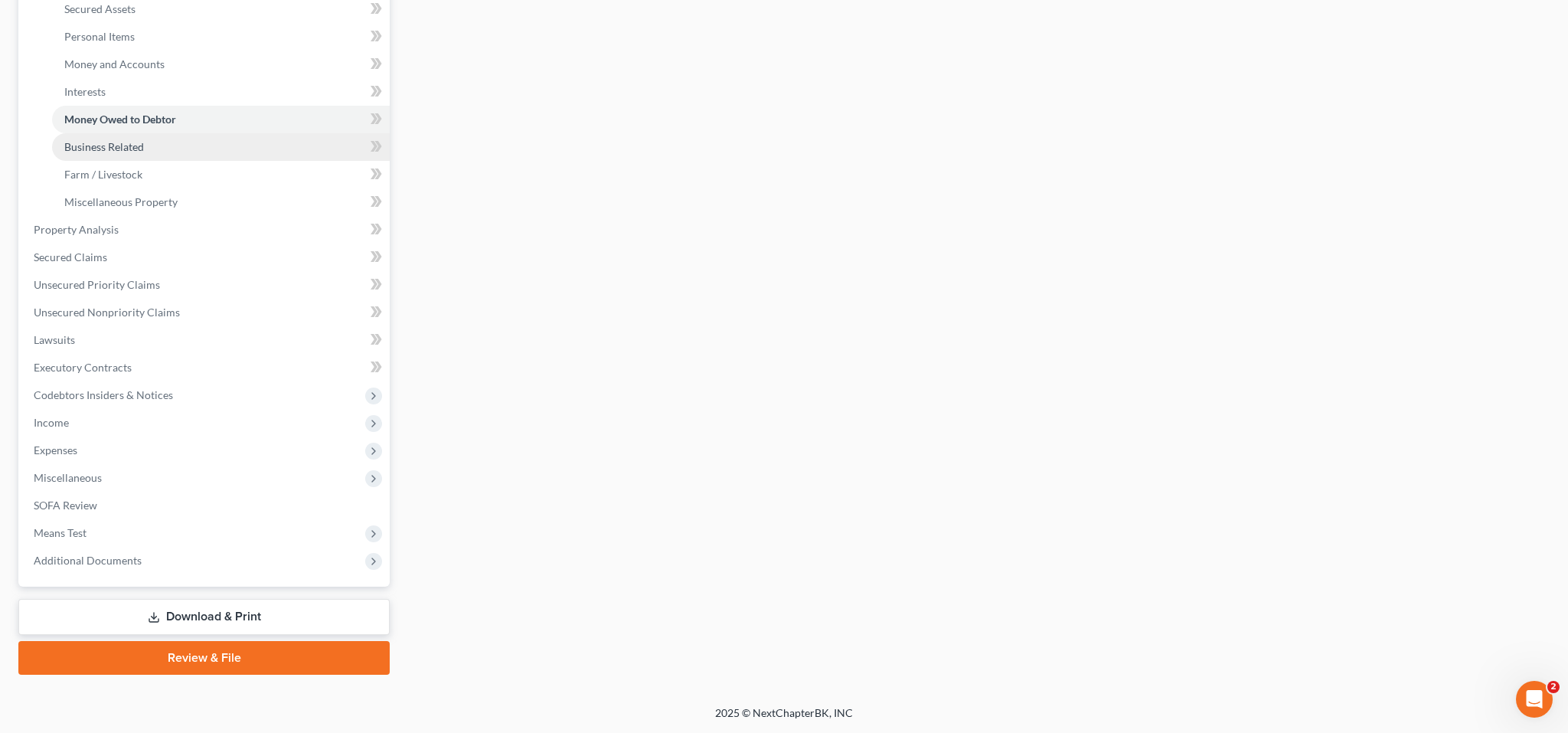
click at [144, 153] on span "Business Related" at bounding box center [104, 146] width 79 height 13
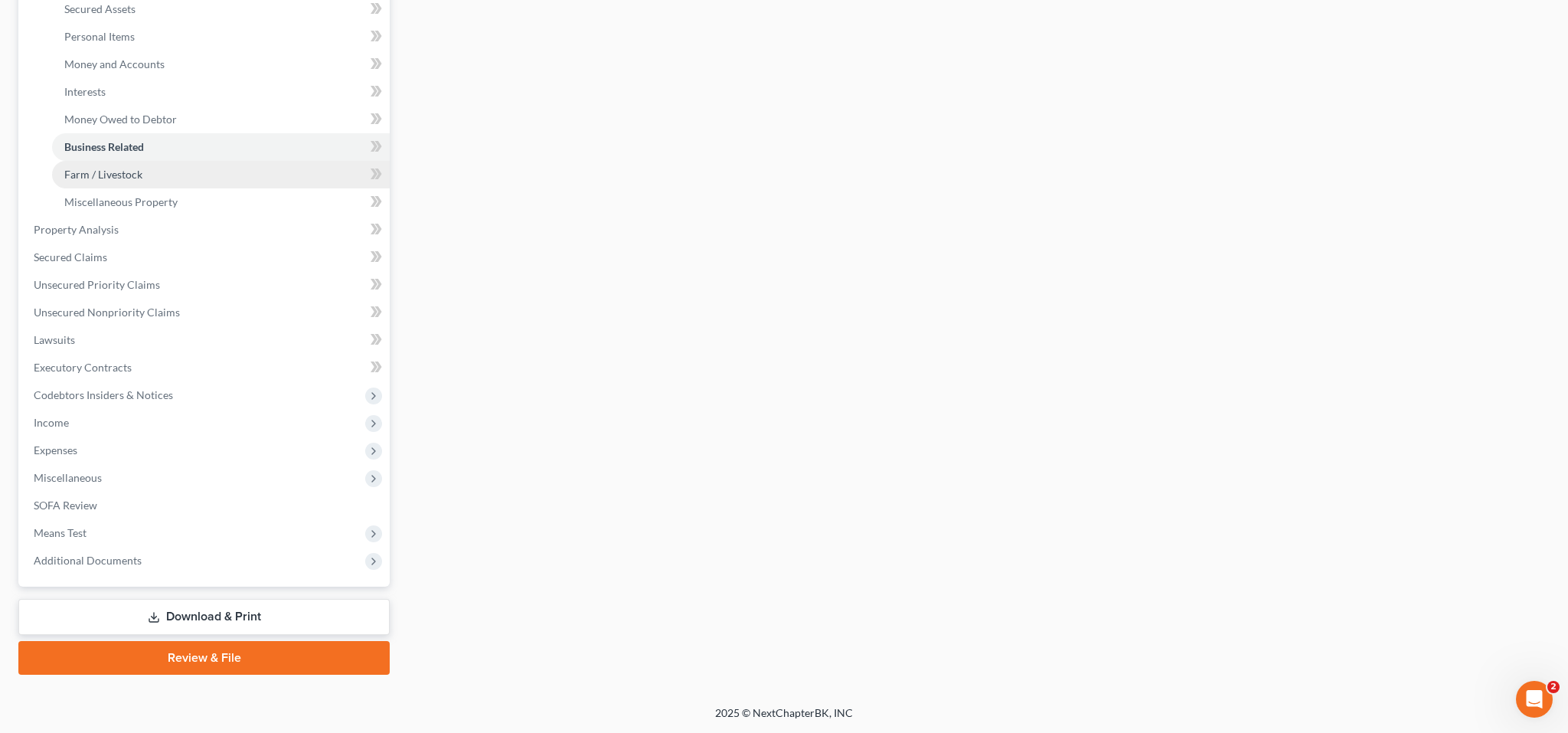
click at [142, 181] on span "Farm / Livestock" at bounding box center [103, 174] width 78 height 13
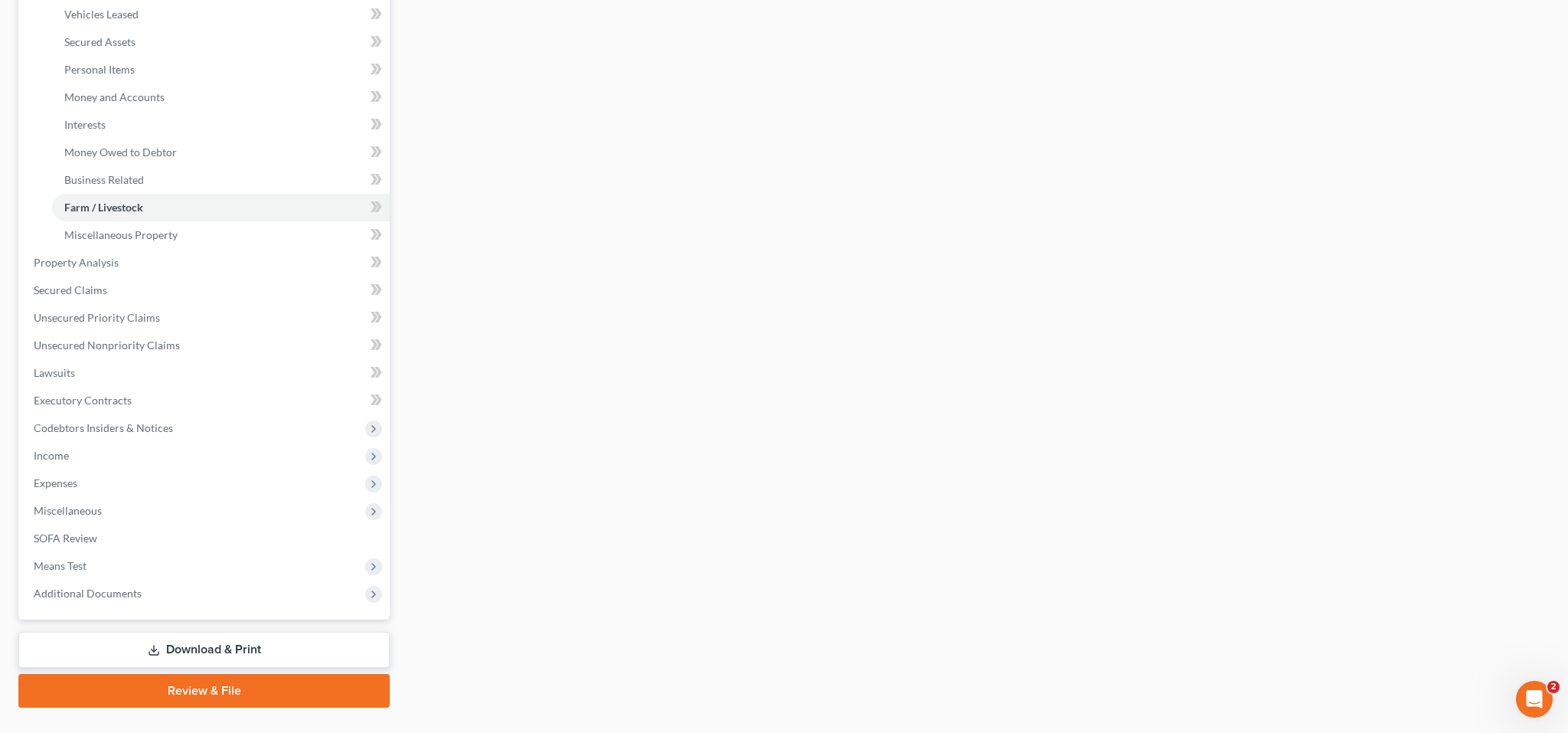
scroll to position [362, 0]
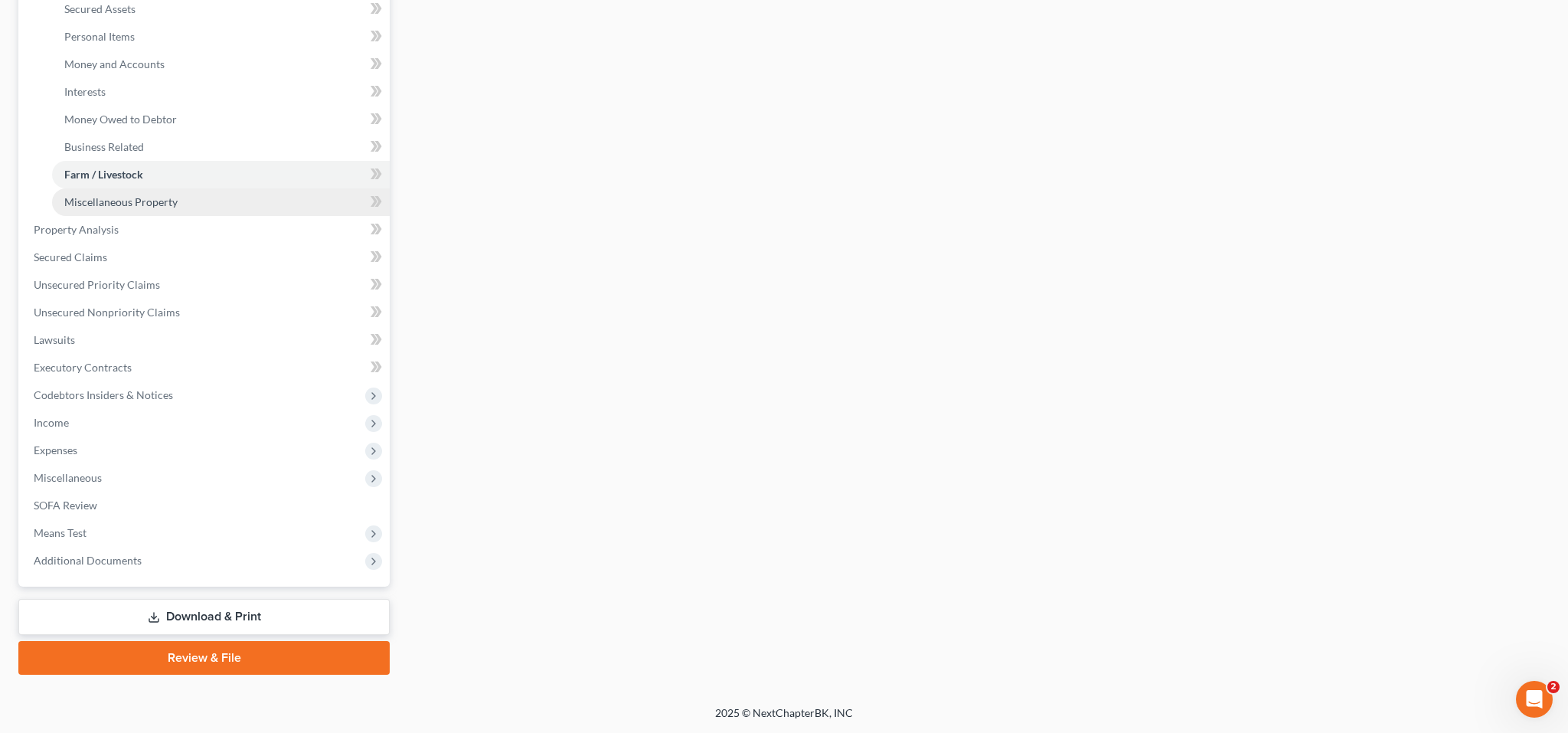
click at [178, 209] on span "Miscellaneous Property" at bounding box center [121, 202] width 113 height 13
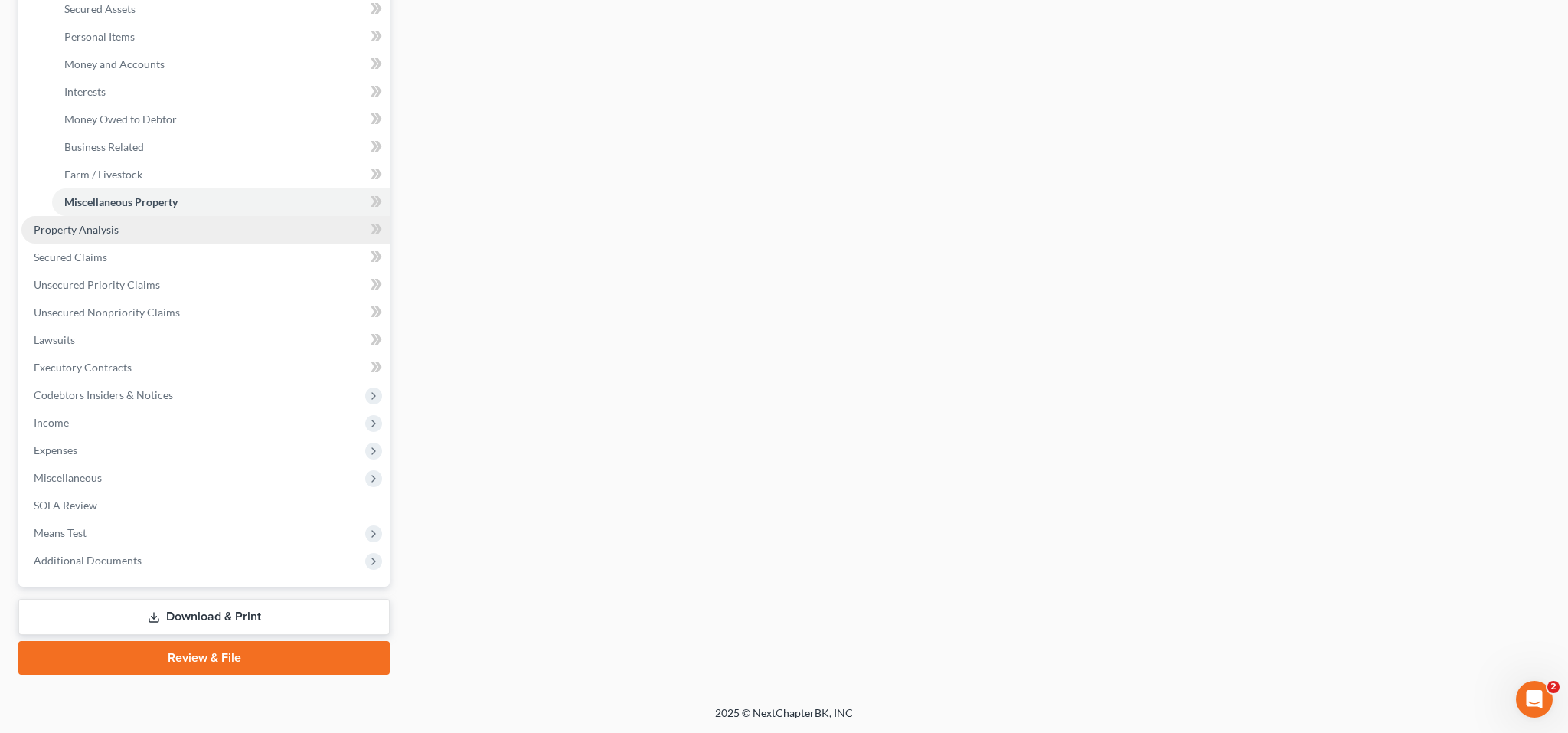
click at [119, 236] on span "Property Analysis" at bounding box center [76, 229] width 85 height 13
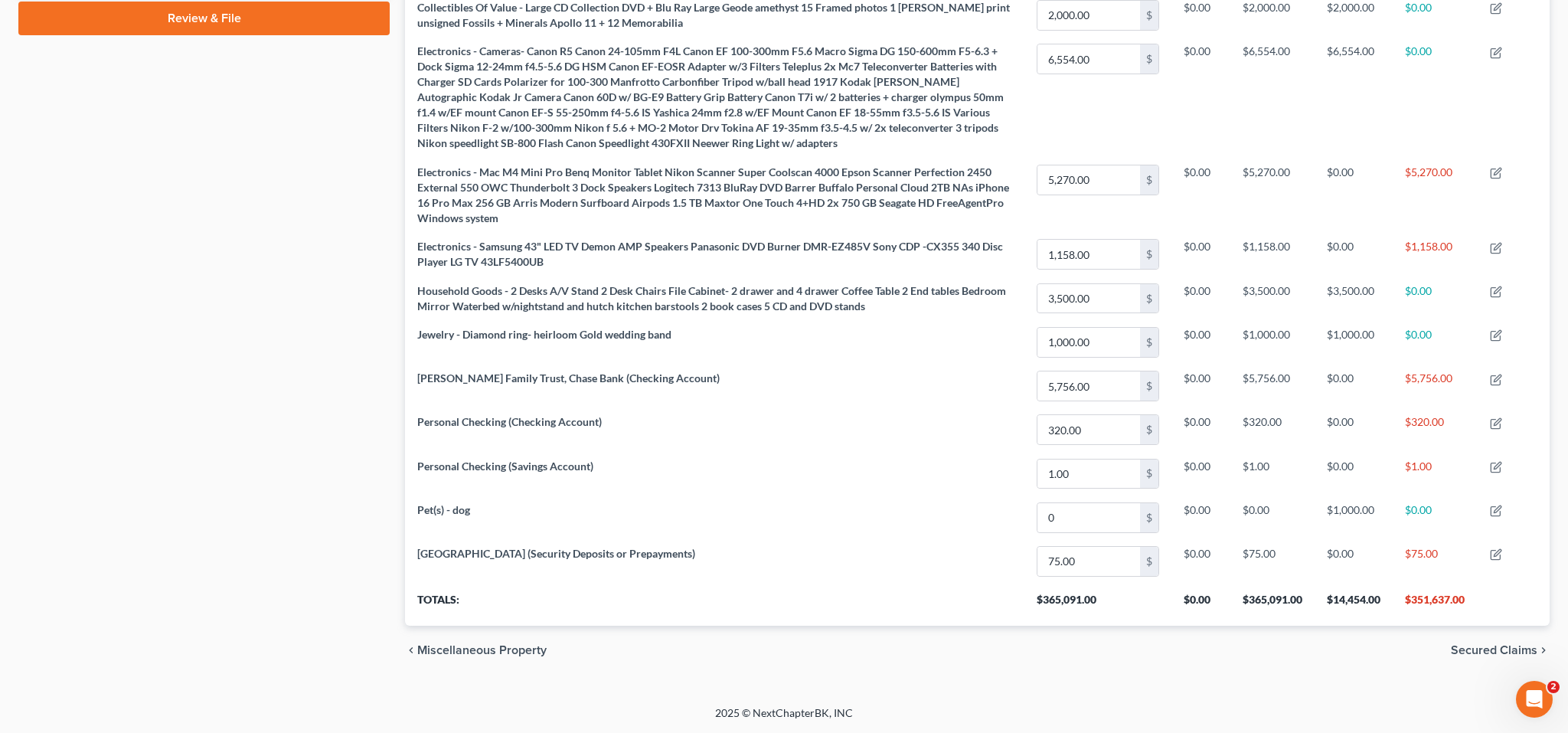
scroll to position [2018, 0]
click at [1451, 644] on span "Secured Claims" at bounding box center [1494, 650] width 87 height 12
